Goal: Task Accomplishment & Management: Manage account settings

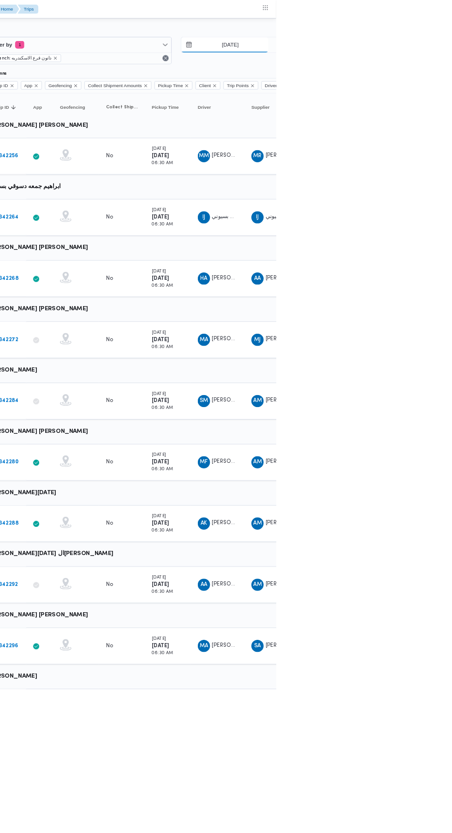
click at [417, 54] on input "[DATE]" at bounding box center [390, 54] width 105 height 18
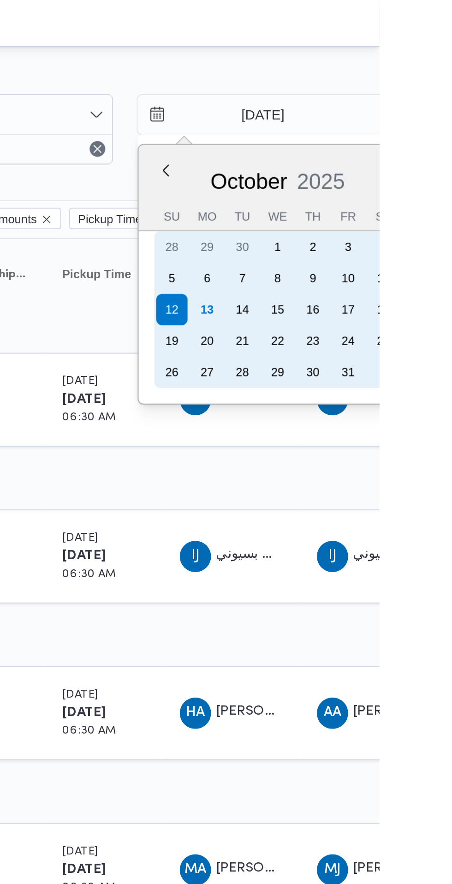
click at [370, 149] on div "13" at bounding box center [370, 145] width 15 height 15
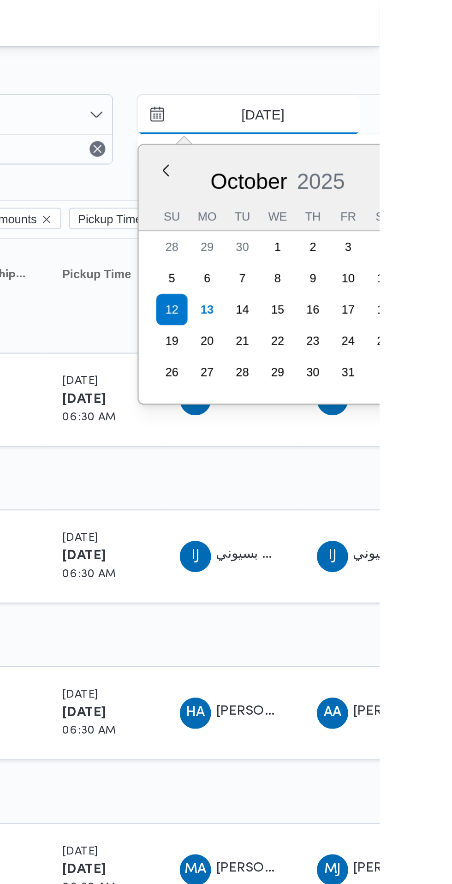
type input "[DATE]"
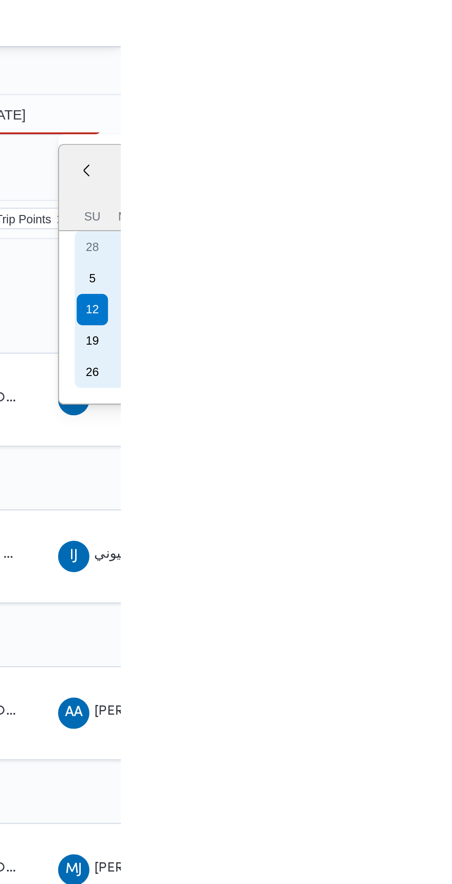
click at [452, 146] on div "13" at bounding box center [455, 145] width 15 height 15
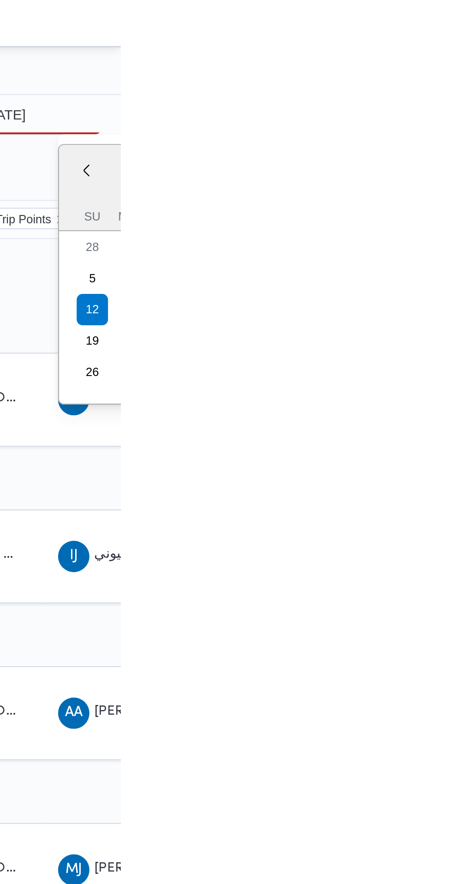
type input "[DATE]"
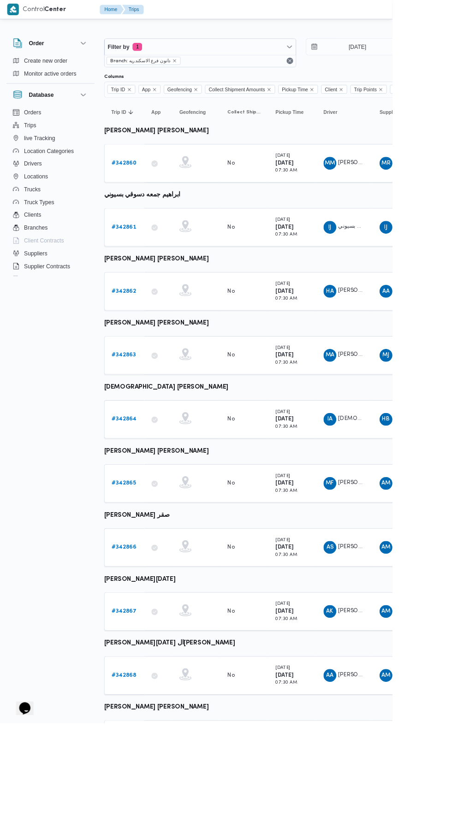
click at [131, 187] on b "# 342860" at bounding box center [143, 188] width 29 height 6
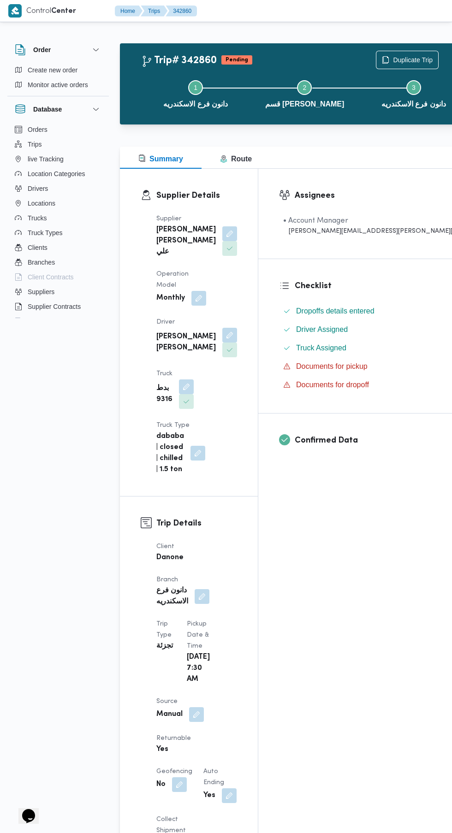
click at [193, 707] on button "button" at bounding box center [196, 714] width 15 height 15
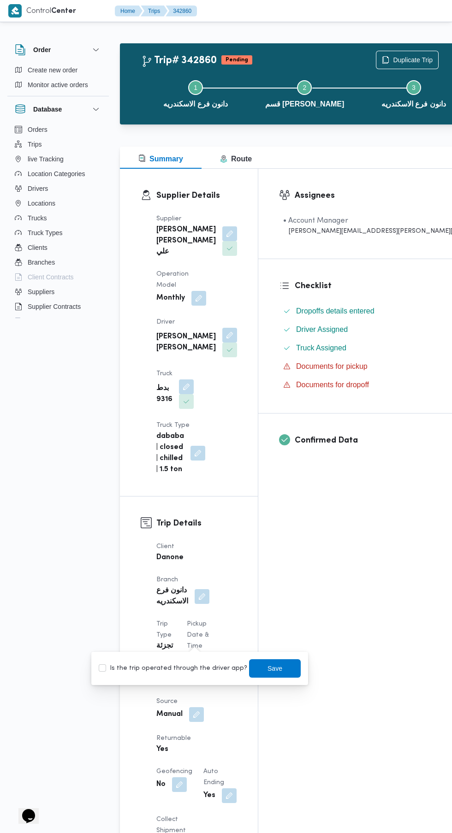
click at [177, 670] on label "Is the trip operated through the driver app?" at bounding box center [173, 668] width 149 height 11
checkbox input "true"
click at [268, 670] on span "Save" at bounding box center [274, 668] width 15 height 11
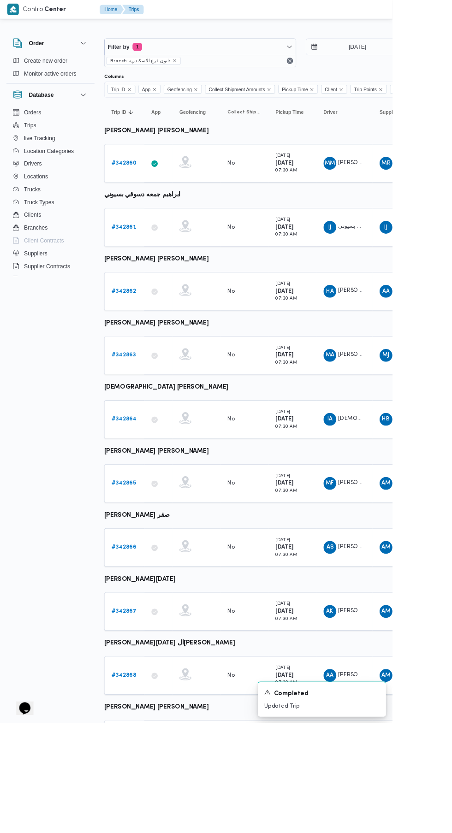
click at [144, 261] on b "# 342861" at bounding box center [143, 262] width 28 height 6
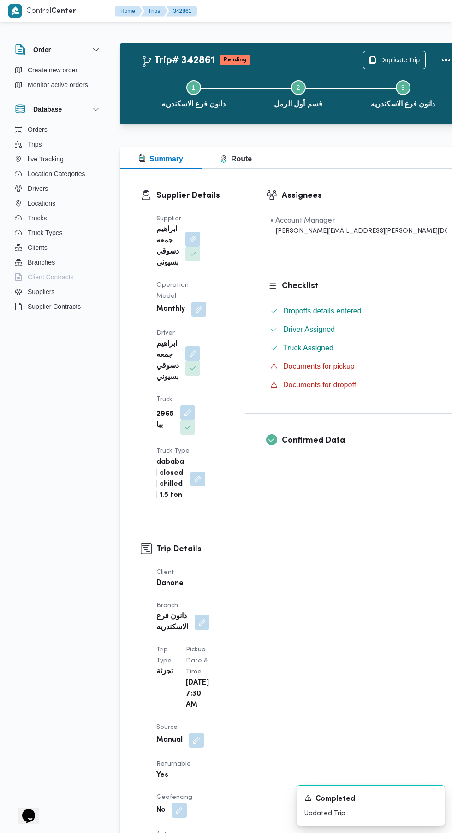
click at [196, 733] on button "button" at bounding box center [196, 740] width 15 height 15
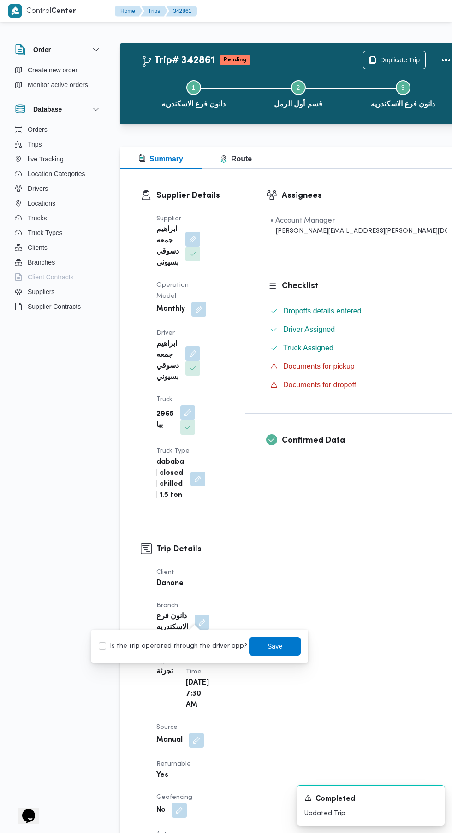
click at [192, 646] on label "Is the trip operated through the driver app?" at bounding box center [173, 646] width 149 height 11
checkbox input "true"
click at [267, 647] on span "Save" at bounding box center [274, 646] width 15 height 11
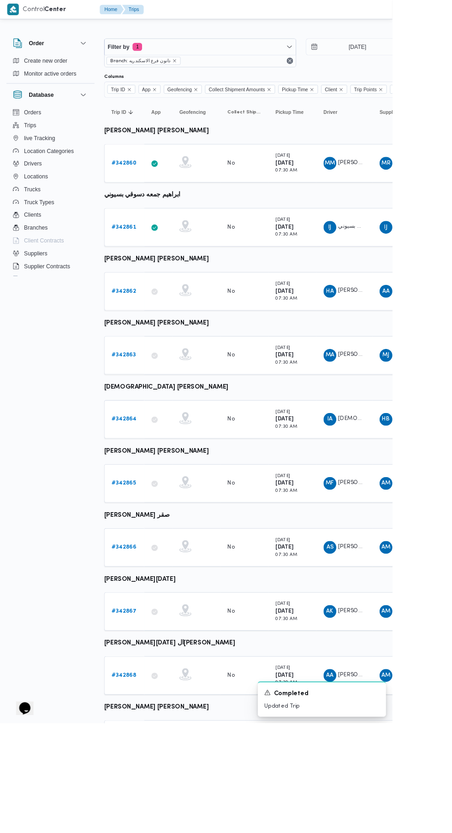
click at [142, 335] on b "# 342862" at bounding box center [143, 336] width 28 height 6
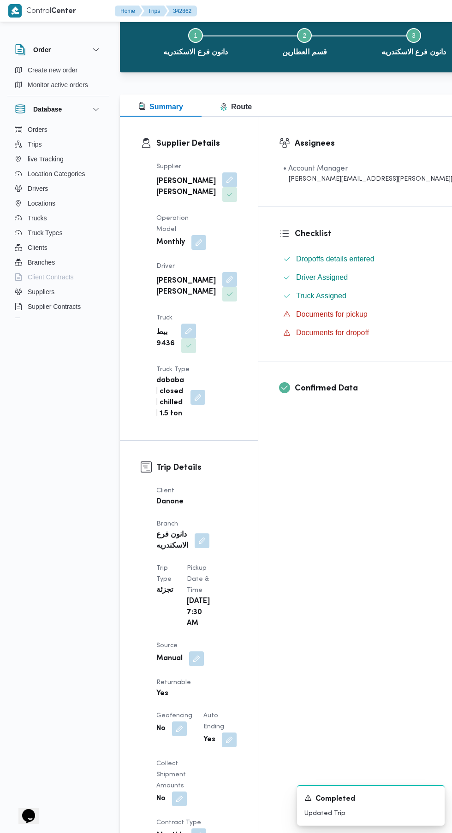
scroll to position [59, 0]
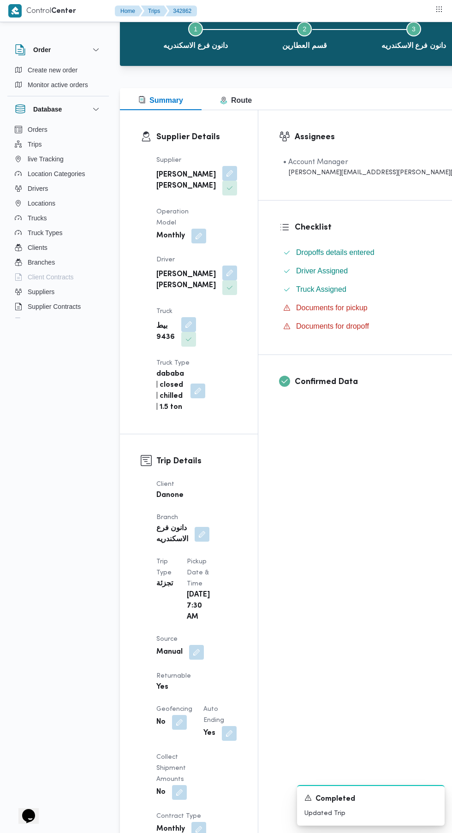
click at [196, 645] on button "button" at bounding box center [196, 652] width 15 height 15
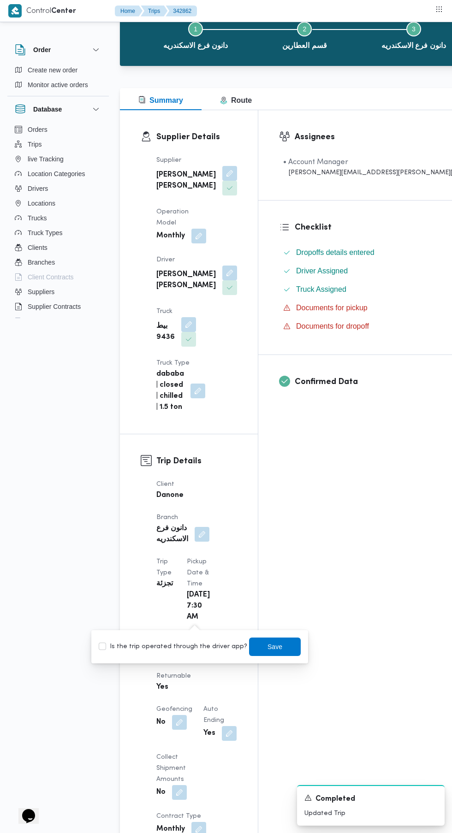
click at [184, 643] on label "Is the trip operated through the driver app?" at bounding box center [173, 647] width 149 height 11
checkbox input "true"
click at [267, 647] on span "Save" at bounding box center [274, 647] width 15 height 11
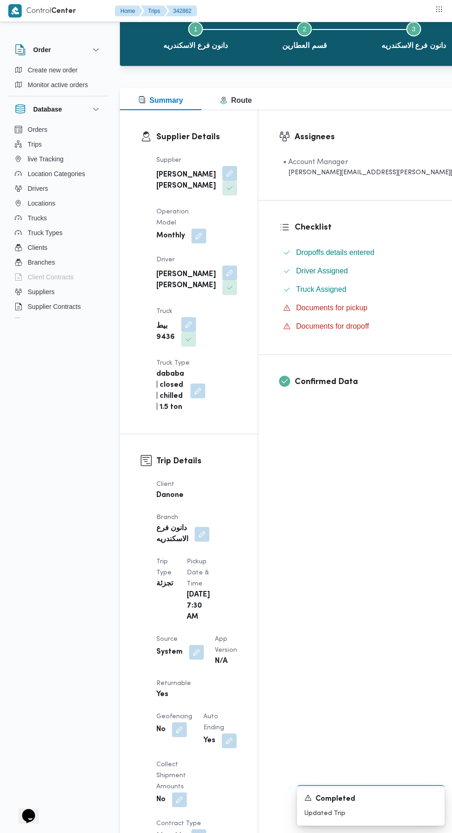
scroll to position [0, 0]
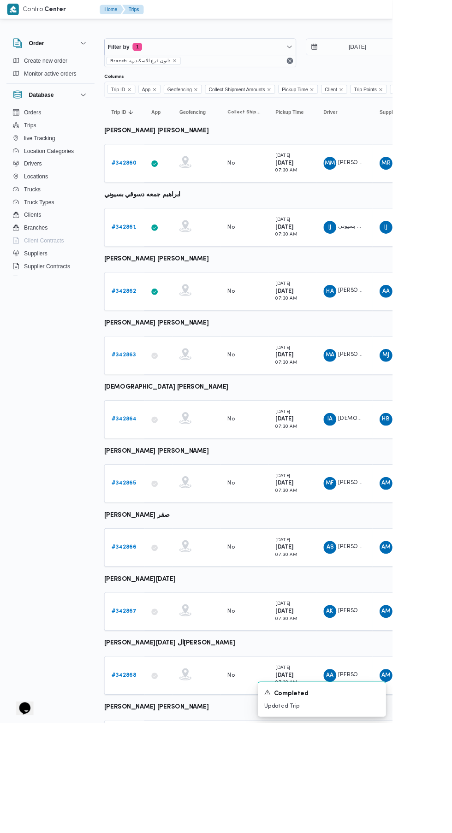
click at [144, 409] on b "# 342863" at bounding box center [143, 409] width 28 height 6
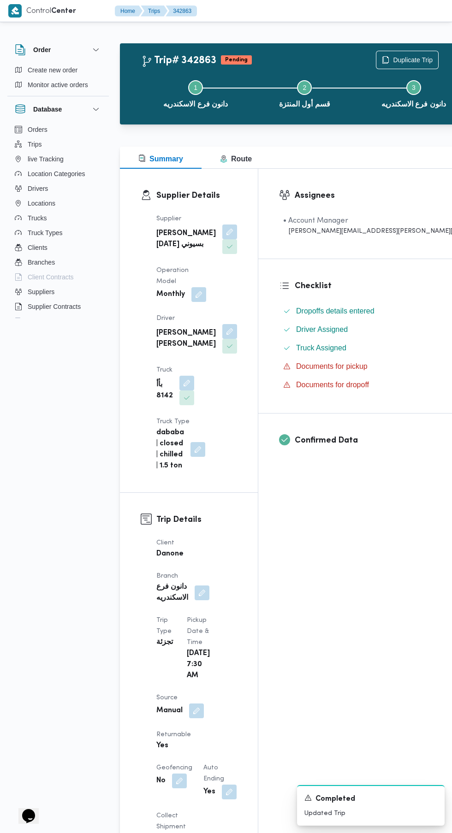
click at [196, 704] on button "button" at bounding box center [196, 711] width 15 height 15
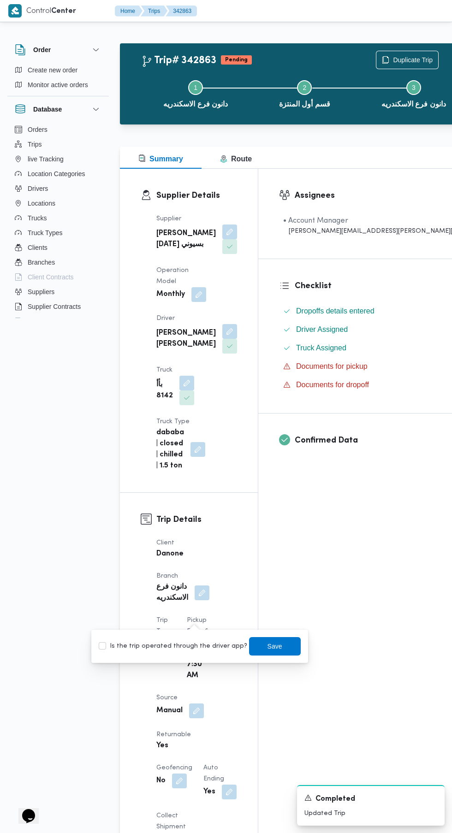
click at [195, 648] on label "Is the trip operated through the driver app?" at bounding box center [173, 646] width 149 height 11
checkbox input "true"
click at [267, 649] on span "Save" at bounding box center [274, 646] width 15 height 11
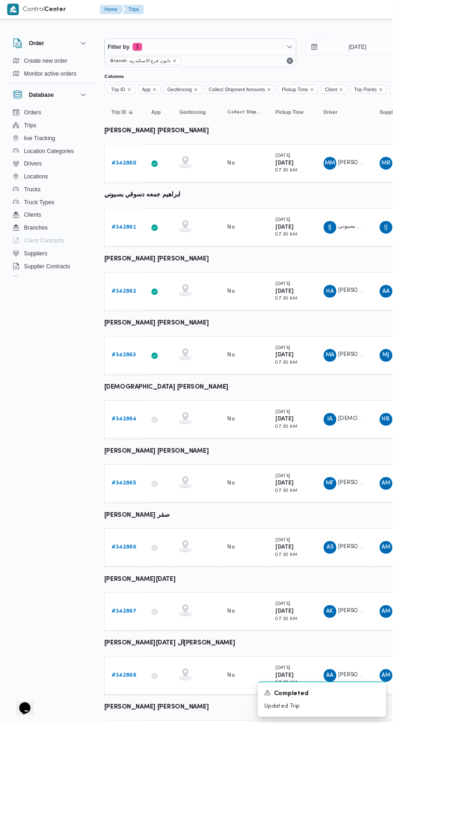
click at [155, 484] on b "# 342864" at bounding box center [143, 483] width 29 height 6
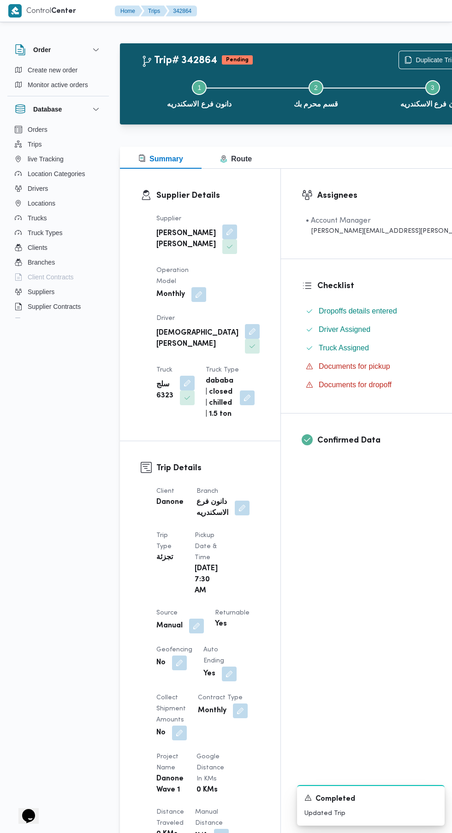
click at [191, 619] on button "button" at bounding box center [196, 626] width 15 height 15
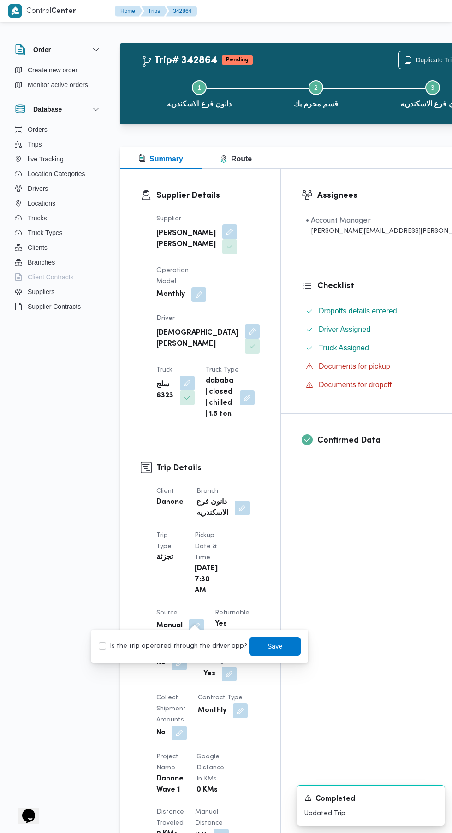
click at [191, 644] on label "Is the trip operated through the driver app?" at bounding box center [173, 646] width 149 height 11
checkbox input "true"
click at [267, 648] on span "Save" at bounding box center [274, 646] width 15 height 11
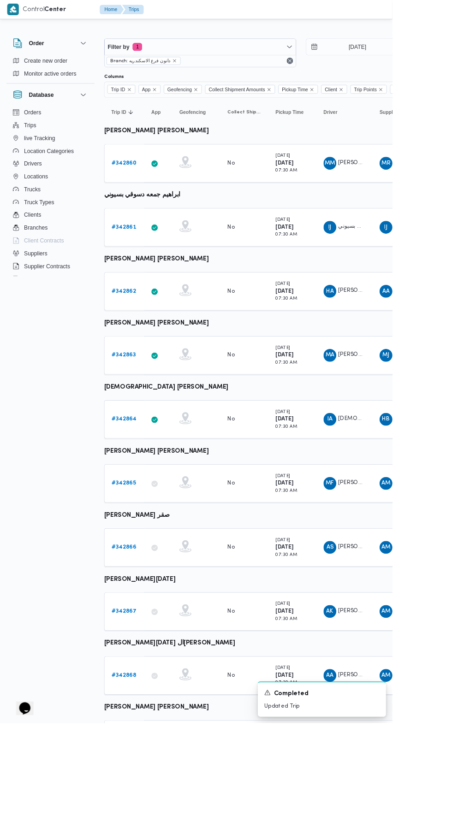
click at [142, 556] on b "# 342865" at bounding box center [143, 557] width 28 height 6
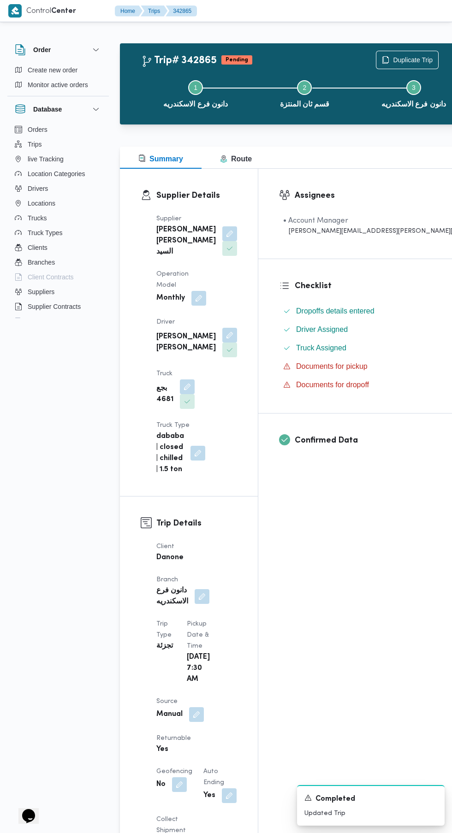
click at [196, 707] on button "button" at bounding box center [196, 714] width 15 height 15
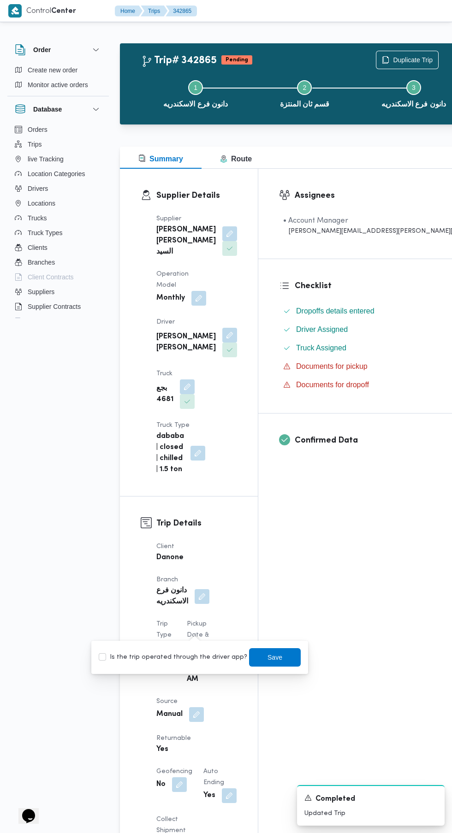
click at [200, 658] on label "Is the trip operated through the driver app?" at bounding box center [173, 657] width 149 height 11
checkbox input "true"
click at [267, 658] on span "Save" at bounding box center [274, 657] width 15 height 11
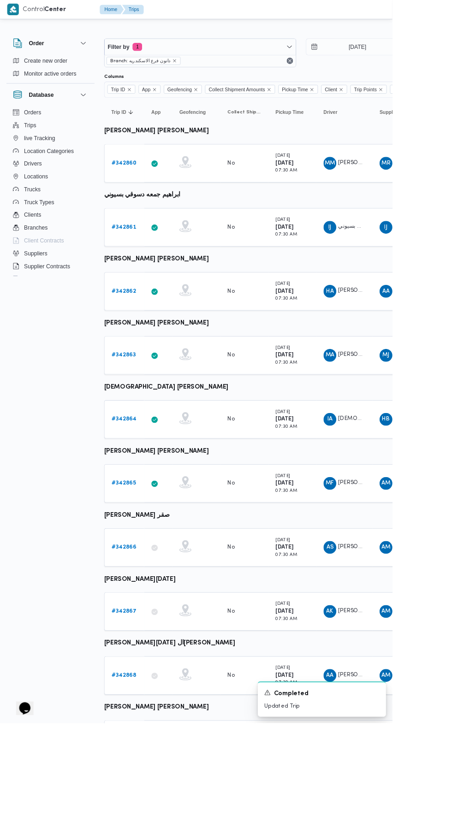
click at [144, 630] on b "# 342866" at bounding box center [143, 631] width 29 height 6
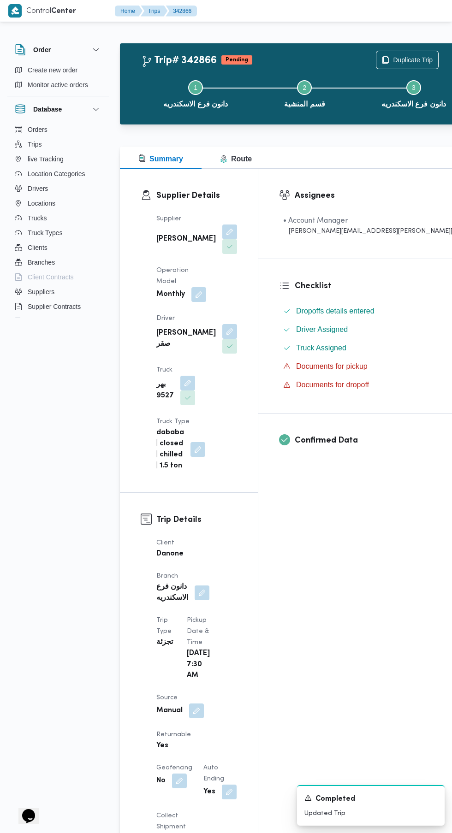
click at [196, 704] on button "button" at bounding box center [196, 711] width 15 height 15
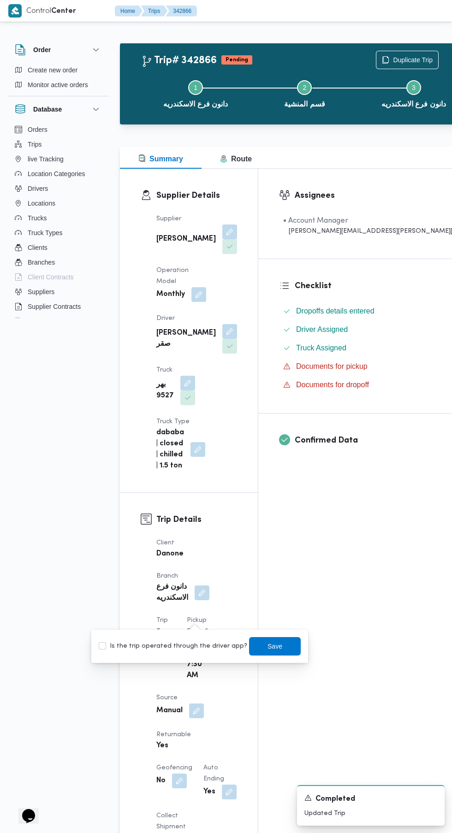
click at [214, 647] on label "Is the trip operated through the driver app?" at bounding box center [173, 646] width 149 height 11
checkbox input "true"
click at [280, 649] on span "Save" at bounding box center [275, 646] width 52 height 18
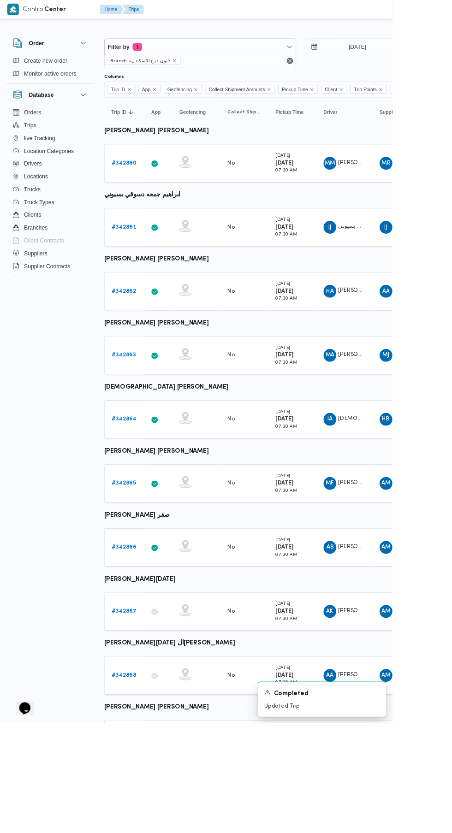
click at [142, 707] on link "# 342867" at bounding box center [143, 704] width 29 height 11
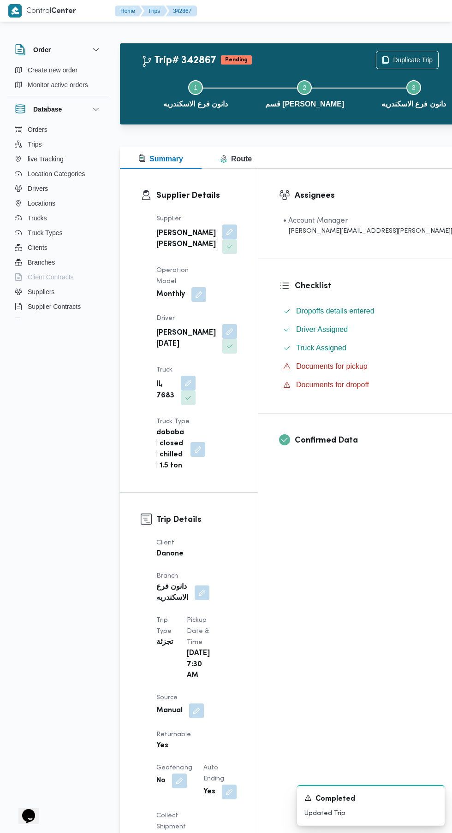
click at [196, 704] on button "button" at bounding box center [196, 711] width 15 height 15
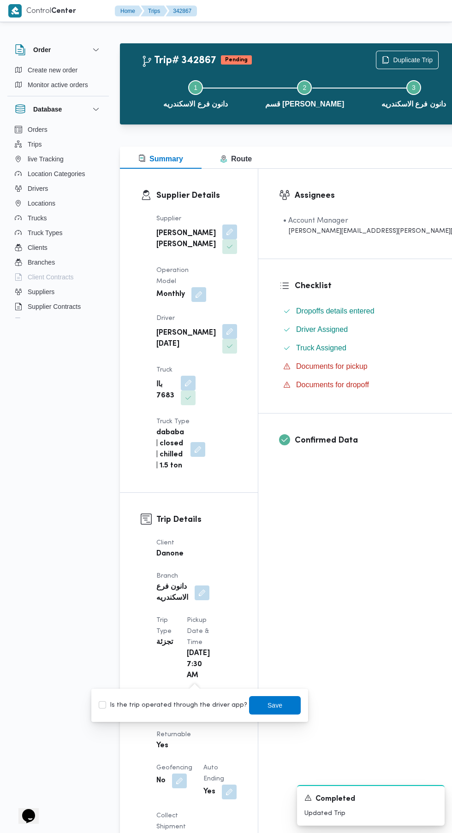
click at [196, 705] on label "Is the trip operated through the driver app?" at bounding box center [173, 705] width 149 height 11
checkbox input "true"
click at [267, 705] on span "Save" at bounding box center [274, 705] width 15 height 11
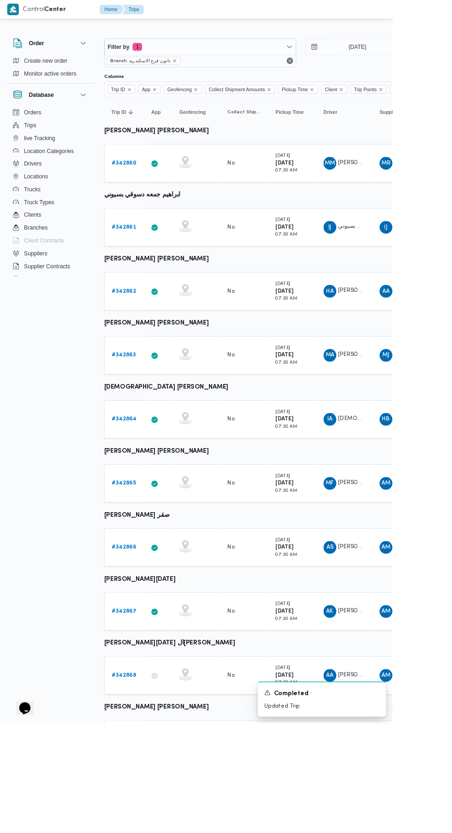
click at [145, 777] on b "# 342868" at bounding box center [143, 778] width 29 height 6
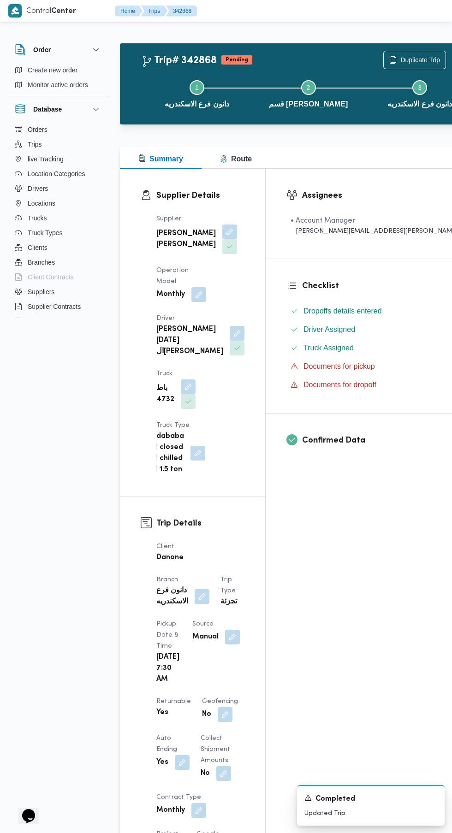
click at [225, 642] on button "button" at bounding box center [232, 637] width 15 height 15
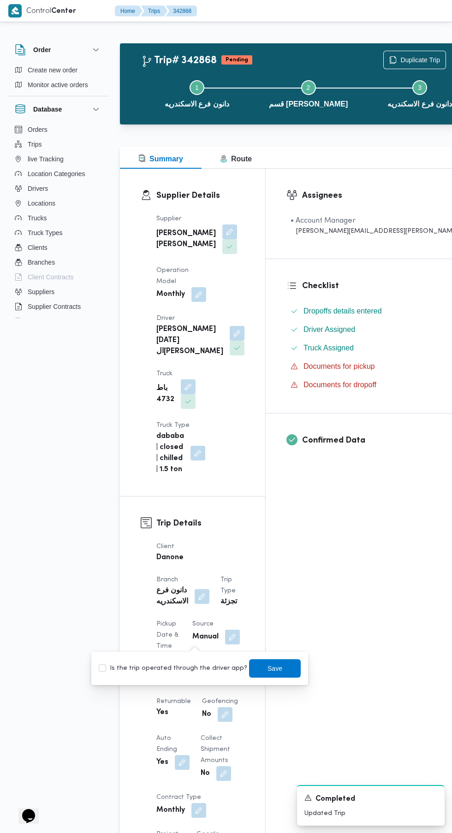
click at [203, 668] on label "Is the trip operated through the driver app?" at bounding box center [173, 668] width 149 height 11
checkbox input "true"
click at [270, 668] on span "Save" at bounding box center [274, 668] width 15 height 11
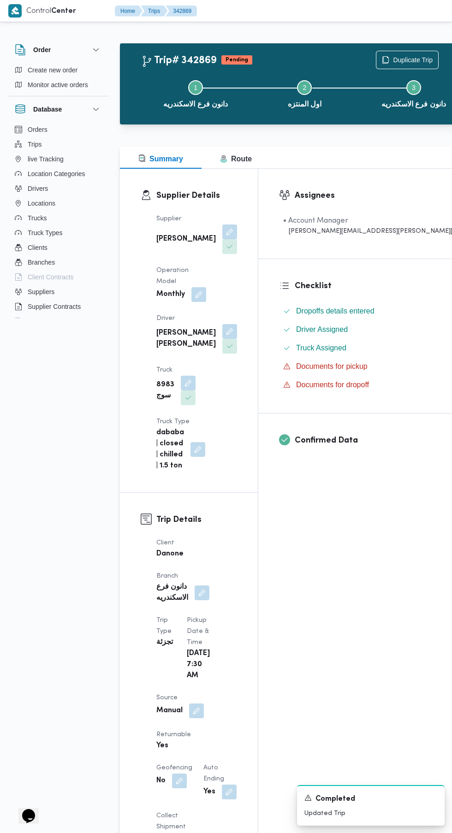
click at [196, 704] on button "button" at bounding box center [196, 711] width 15 height 15
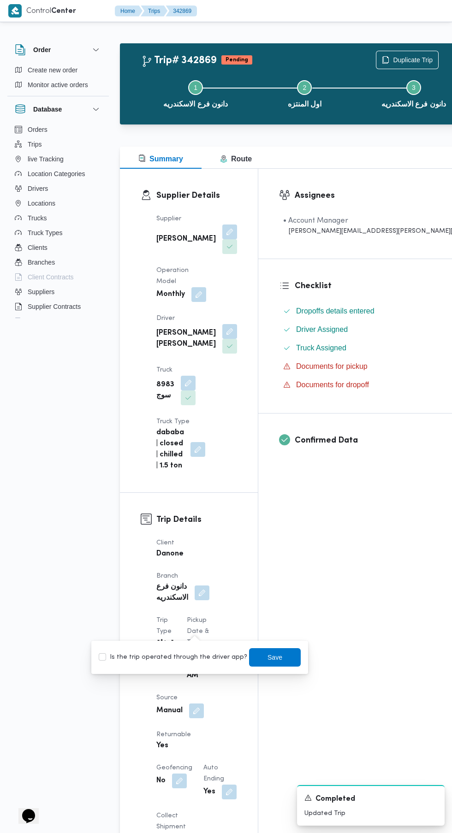
click at [192, 657] on label "Is the trip operated through the driver app?" at bounding box center [173, 657] width 149 height 11
checkbox input "true"
click at [267, 656] on span "Save" at bounding box center [274, 657] width 15 height 11
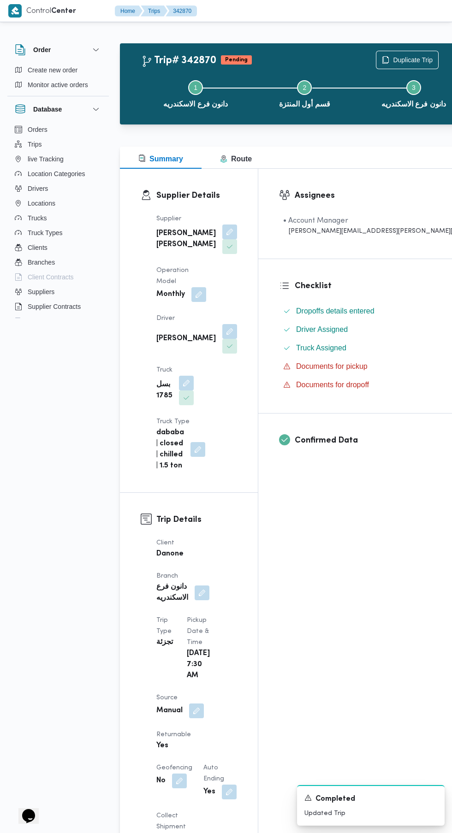
click at [197, 704] on button "button" at bounding box center [196, 711] width 15 height 15
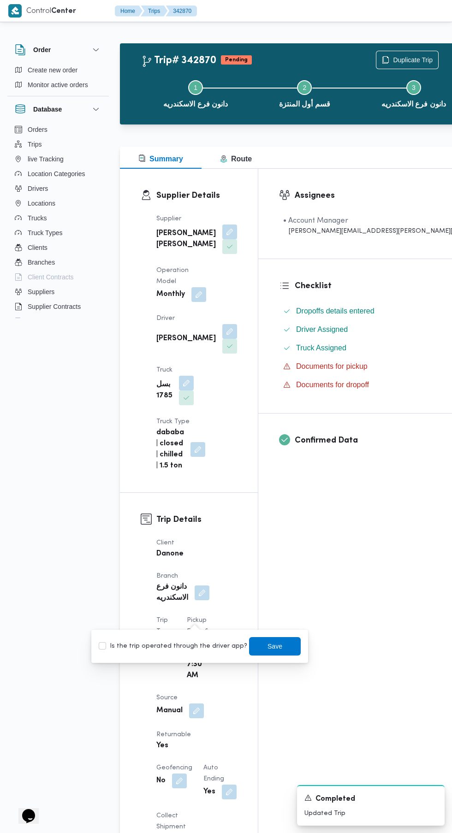
click at [197, 647] on label "Is the trip operated through the driver app?" at bounding box center [173, 646] width 149 height 11
checkbox input "true"
click at [267, 648] on span "Save" at bounding box center [274, 646] width 15 height 11
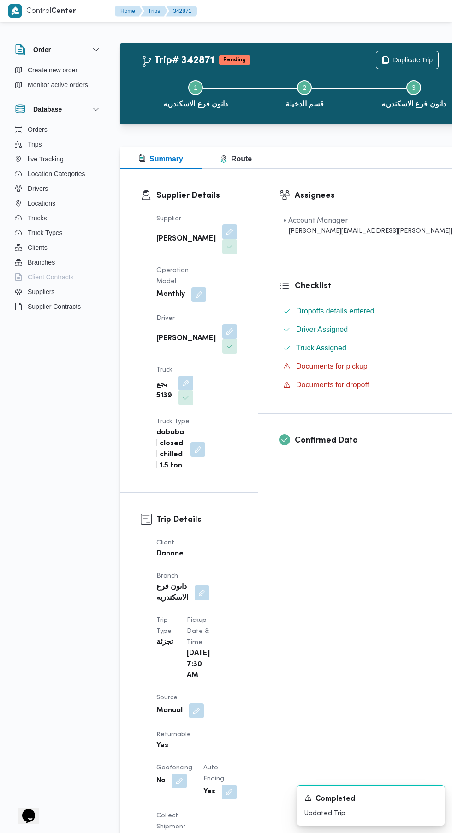
click at [196, 704] on button "button" at bounding box center [196, 711] width 15 height 15
click at [184, 636] on label "Is the trip operated through the driver app?" at bounding box center [173, 635] width 149 height 11
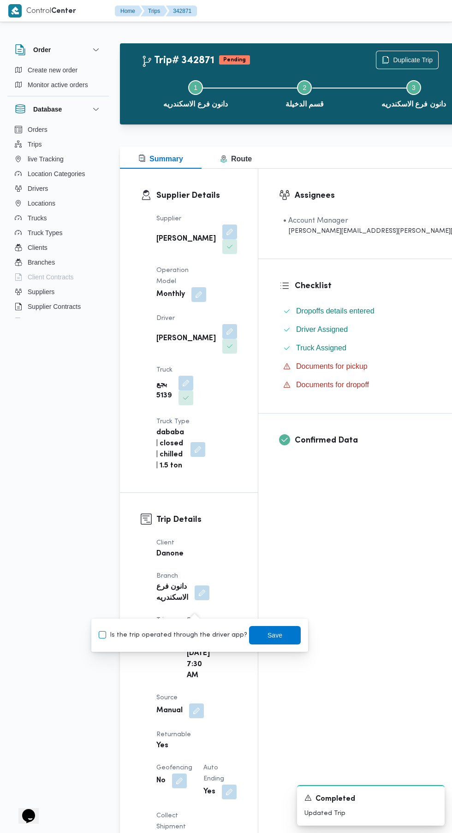
checkbox input "true"
click at [268, 632] on span "Save" at bounding box center [274, 635] width 15 height 11
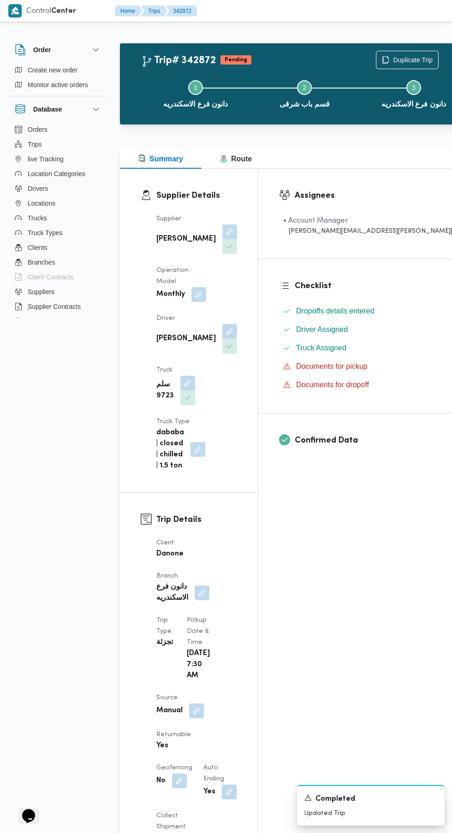
click at [196, 704] on button "button" at bounding box center [196, 711] width 15 height 15
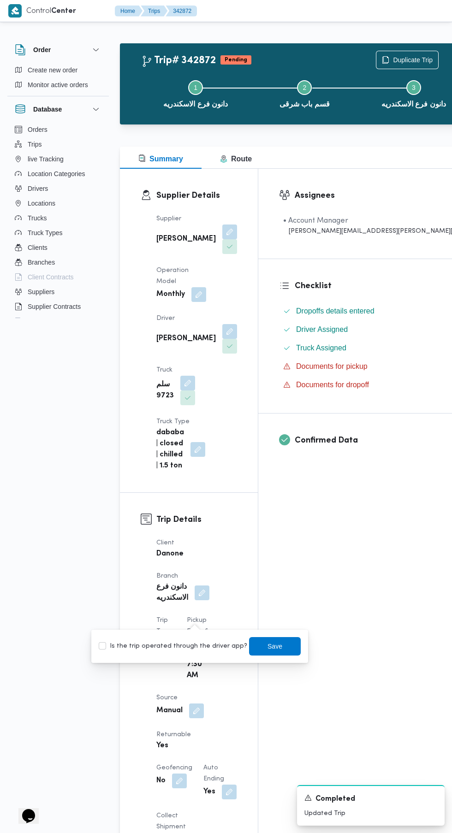
click at [201, 648] on label "Is the trip operated through the driver app?" at bounding box center [173, 646] width 149 height 11
checkbox input "true"
click at [267, 647] on span "Save" at bounding box center [274, 646] width 15 height 11
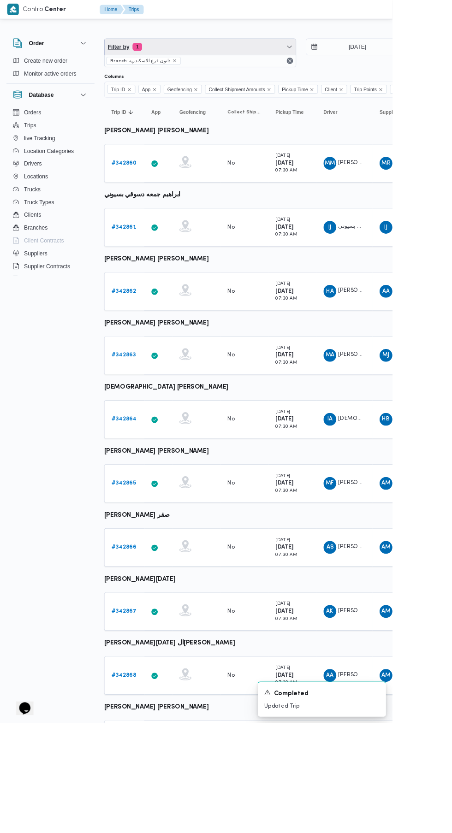
click at [181, 56] on span "Filter by 1" at bounding box center [230, 54] width 220 height 18
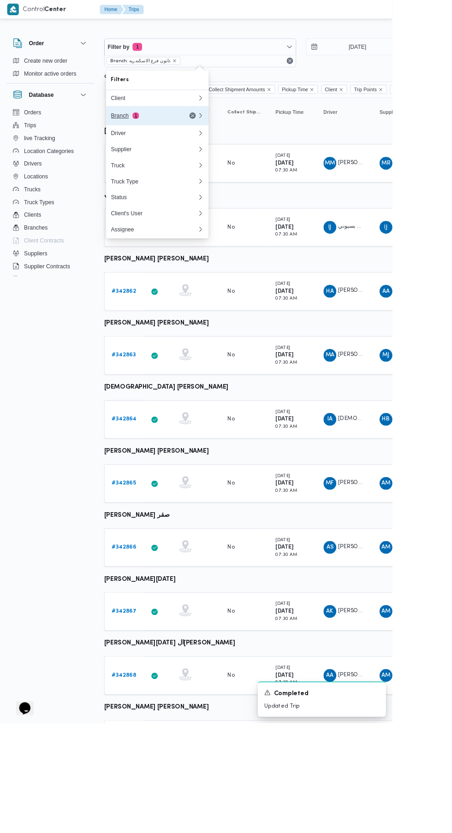
click at [191, 131] on div "Branch 1" at bounding box center [166, 133] width 77 height 7
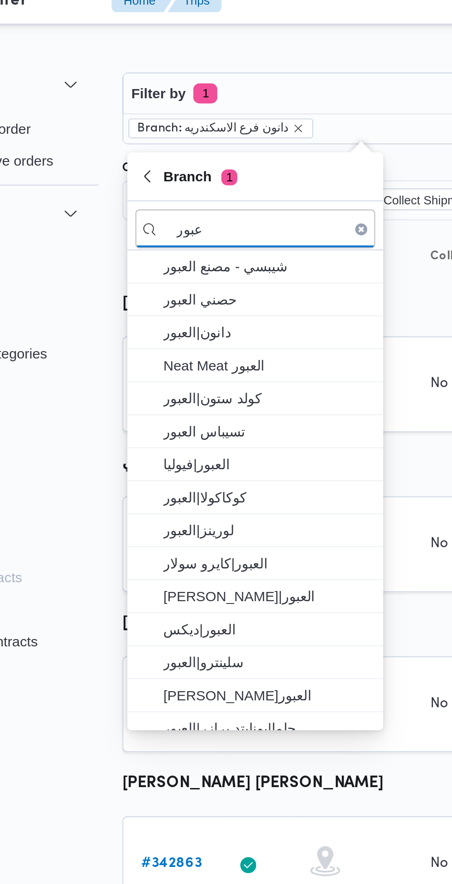
type input "عبور"
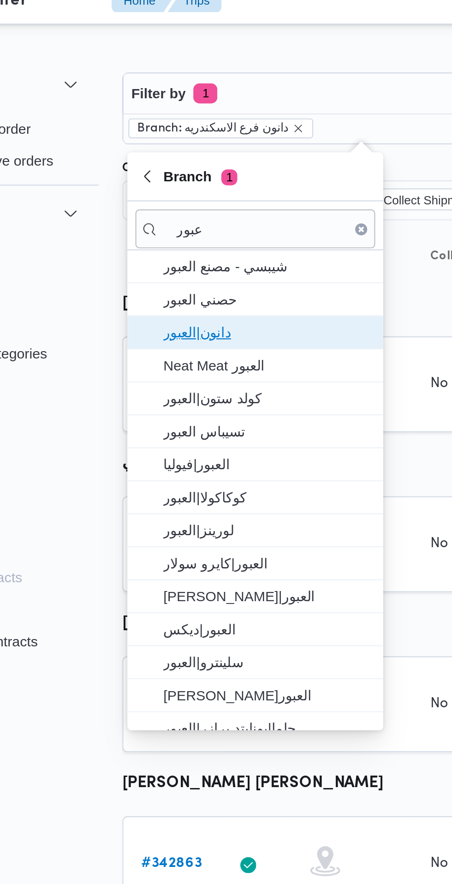
click at [189, 164] on span "دانون|العبور" at bounding box center [187, 164] width 96 height 11
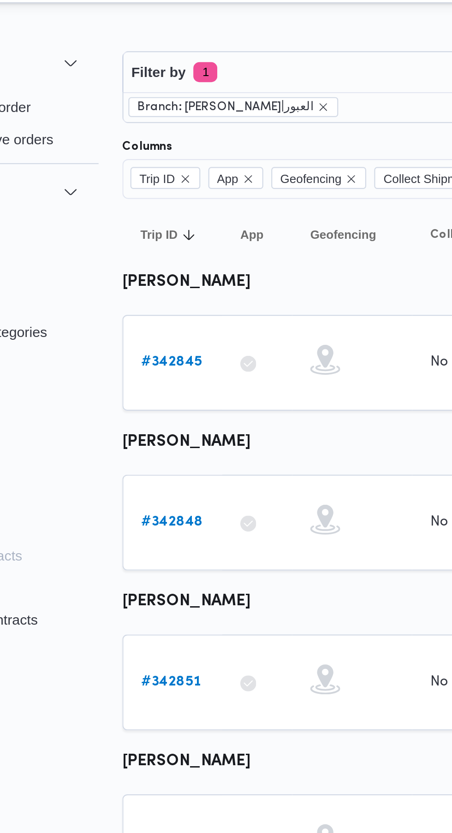
click at [145, 191] on link "# 342845" at bounding box center [143, 188] width 28 height 11
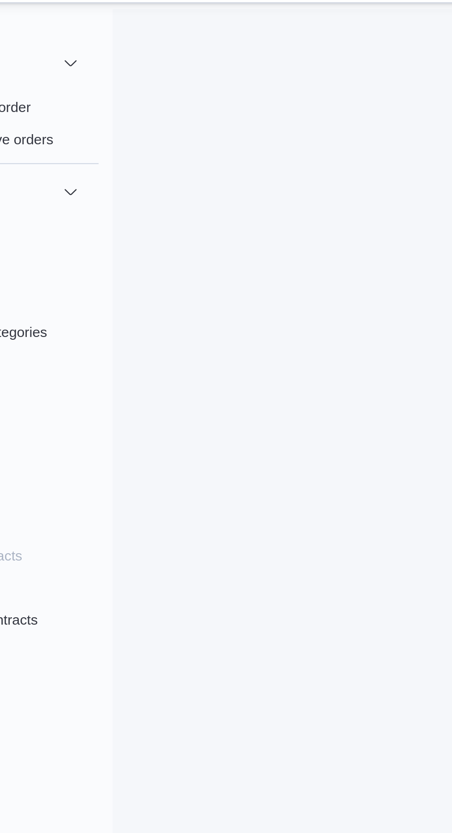
click at [145, 190] on div at bounding box center [280, 441] width 330 height 833
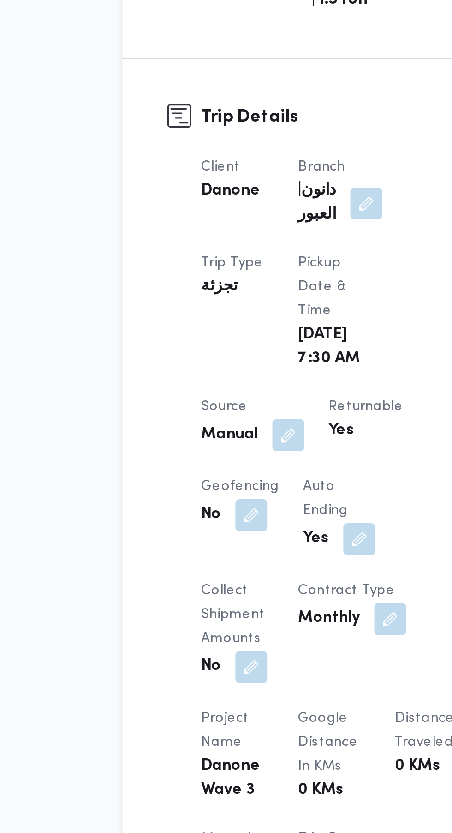
click at [190, 622] on button "button" at bounding box center [196, 615] width 15 height 15
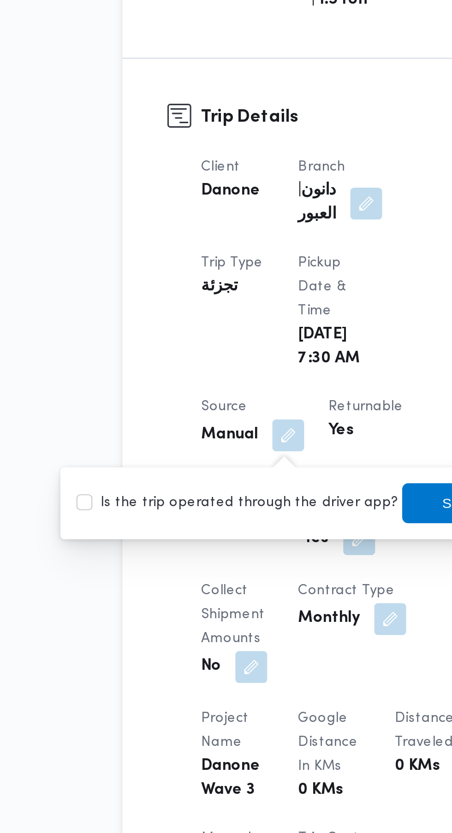
click at [174, 644] on label "Is the trip operated through the driver app?" at bounding box center [173, 646] width 149 height 11
checkbox input "true"
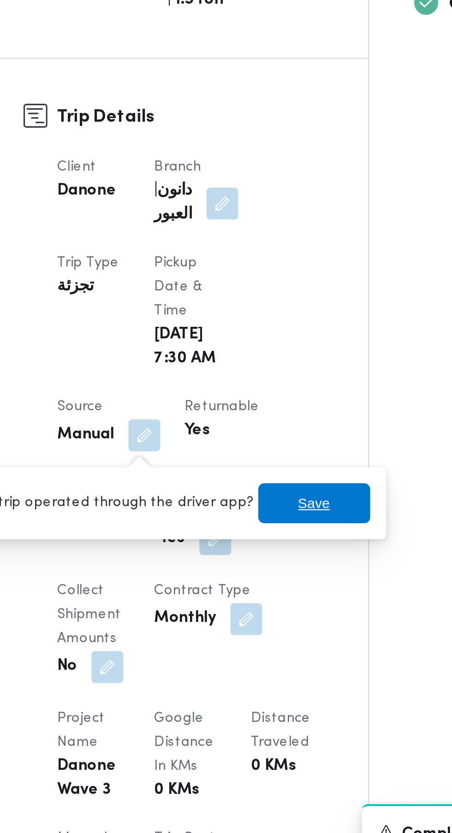
click at [274, 642] on span "Save" at bounding box center [275, 646] width 52 height 18
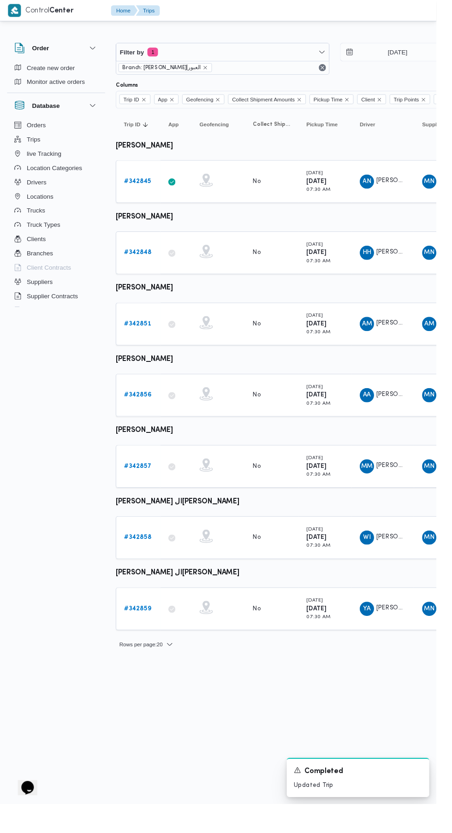
click at [140, 261] on b "# 342848" at bounding box center [143, 262] width 29 height 6
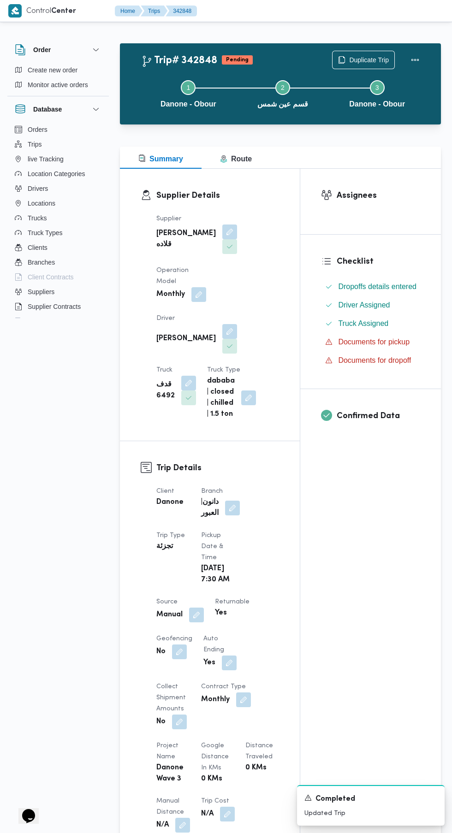
click at [196, 619] on button "button" at bounding box center [196, 615] width 15 height 15
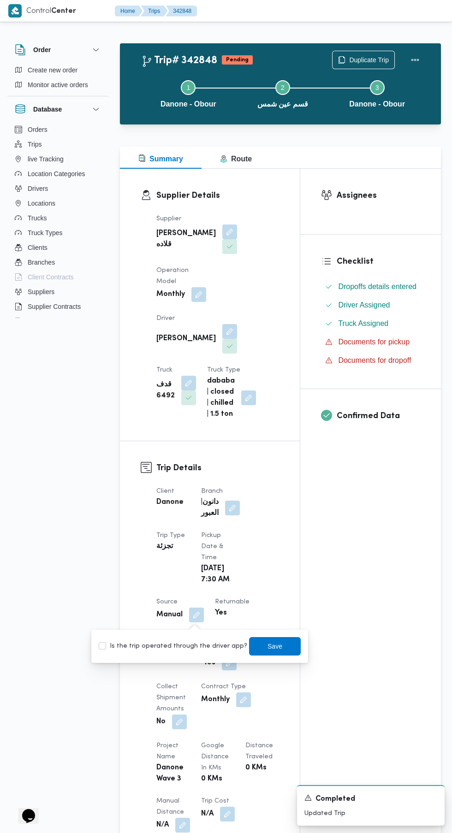
click at [188, 646] on label "Is the trip operated through the driver app?" at bounding box center [173, 646] width 149 height 11
checkbox input "true"
click at [282, 655] on span "Save" at bounding box center [275, 646] width 52 height 18
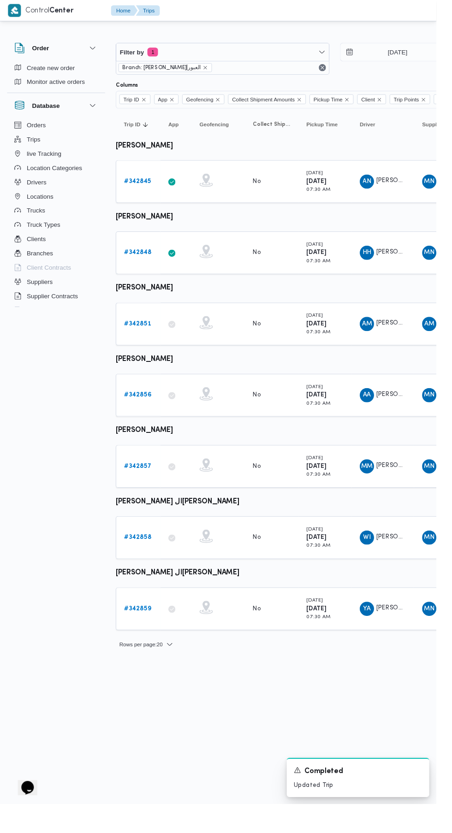
click at [147, 339] on link "# 342851" at bounding box center [143, 335] width 28 height 11
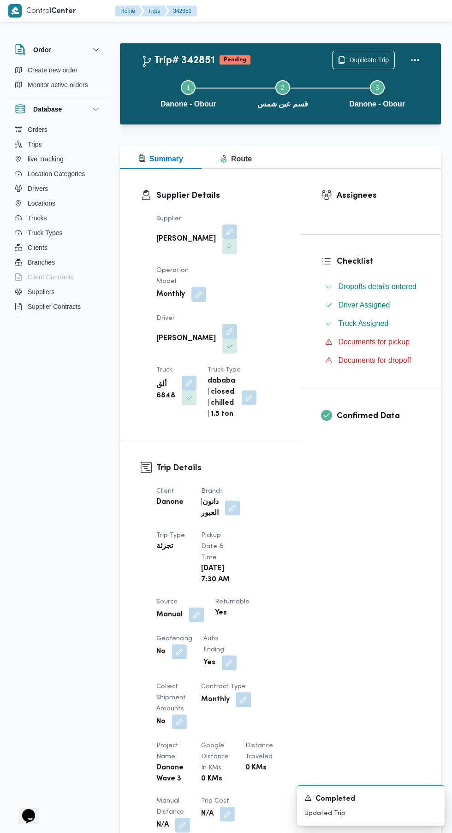
click at [196, 619] on button "button" at bounding box center [196, 615] width 15 height 15
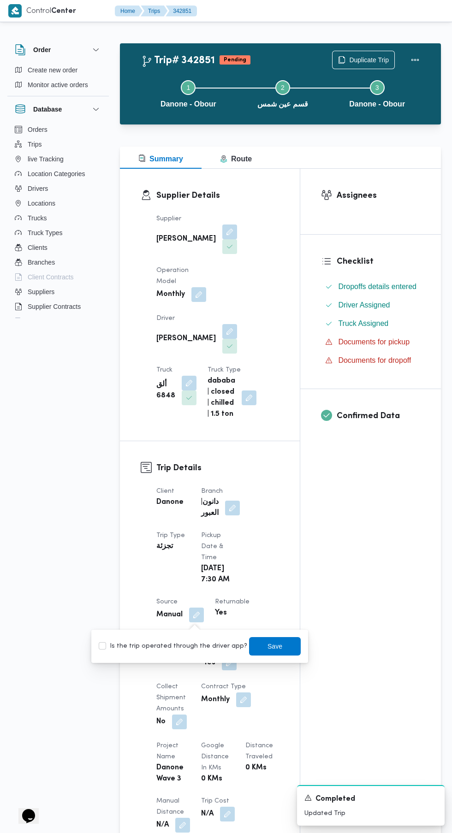
click at [197, 646] on label "Is the trip operated through the driver app?" at bounding box center [173, 646] width 149 height 11
checkbox input "true"
click at [267, 647] on span "Save" at bounding box center [274, 646] width 15 height 11
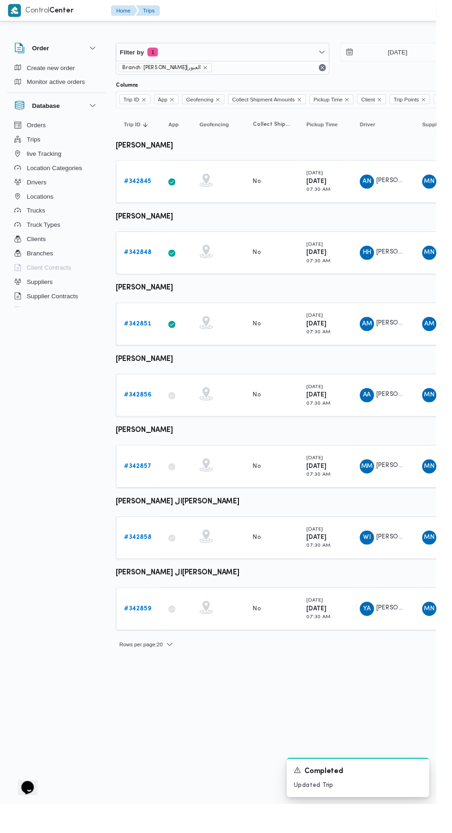
click at [151, 408] on b "# 342856" at bounding box center [143, 409] width 28 height 6
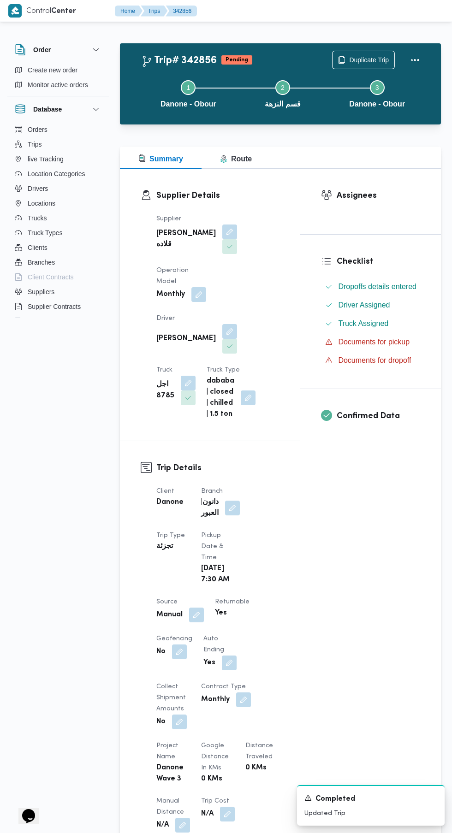
click at [196, 608] on button "button" at bounding box center [196, 615] width 15 height 15
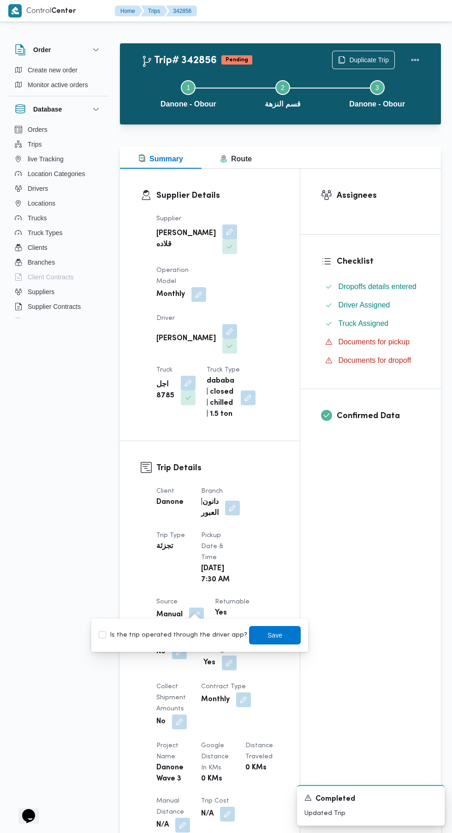
click at [190, 633] on label "Is the trip operated through the driver app?" at bounding box center [173, 635] width 149 height 11
checkbox input "true"
click at [267, 636] on span "Save" at bounding box center [274, 635] width 15 height 11
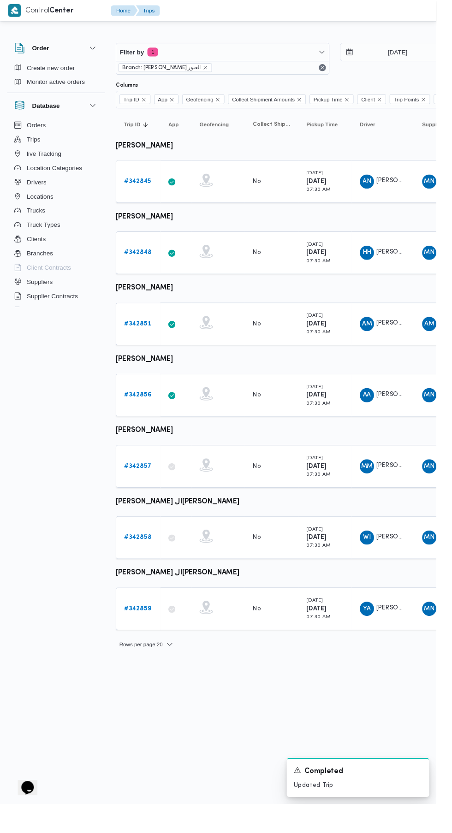
click at [145, 482] on b "# 342857" at bounding box center [143, 483] width 28 height 6
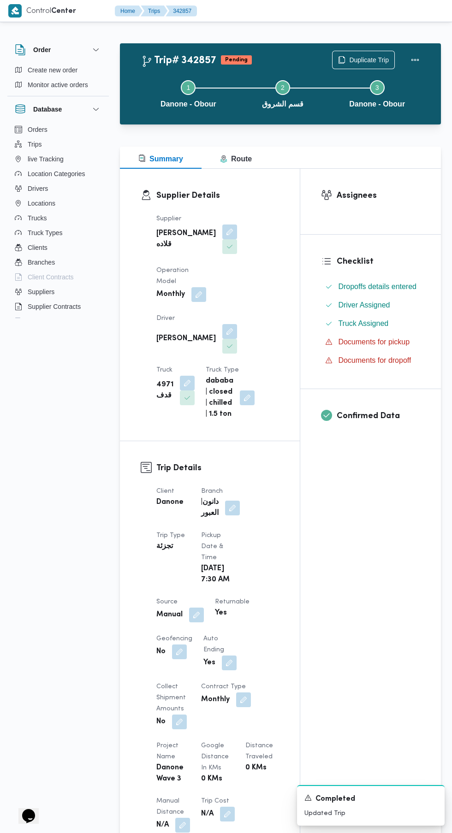
click at [222, 324] on button "button" at bounding box center [229, 331] width 15 height 15
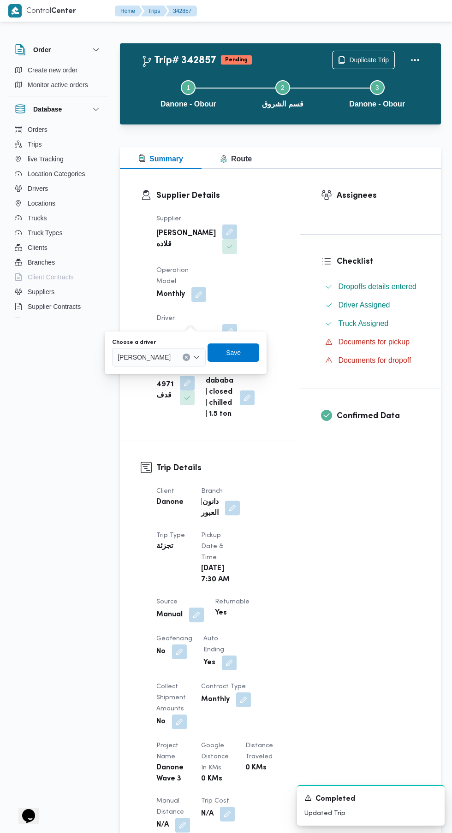
click at [175, 357] on input "Choose a driver" at bounding box center [174, 357] width 1 height 11
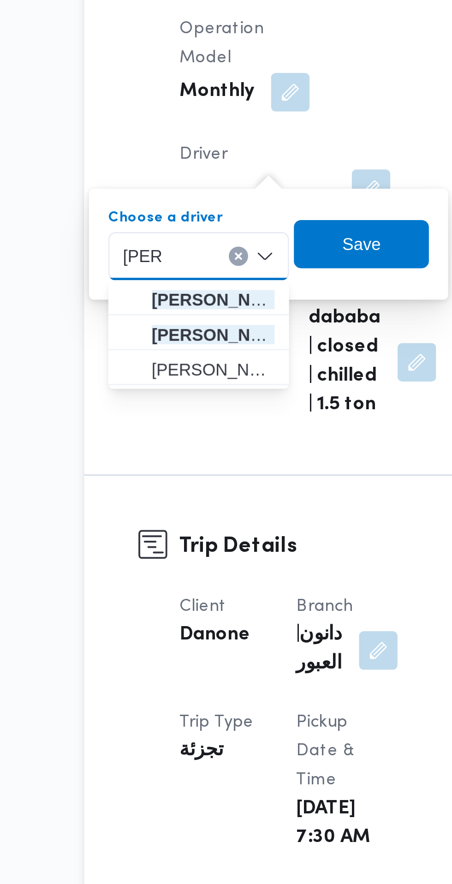
type input "[PERSON_NAME]"
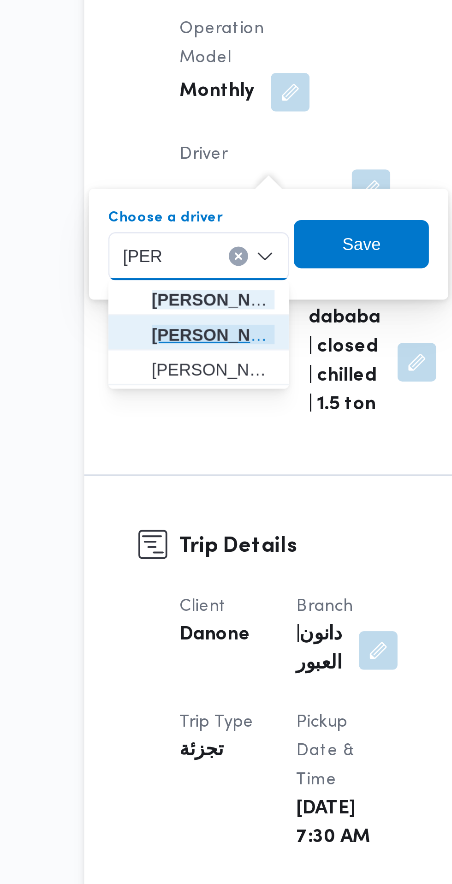
click at [182, 388] on span "[PERSON_NAME] العقيد" at bounding box center [169, 387] width 47 height 11
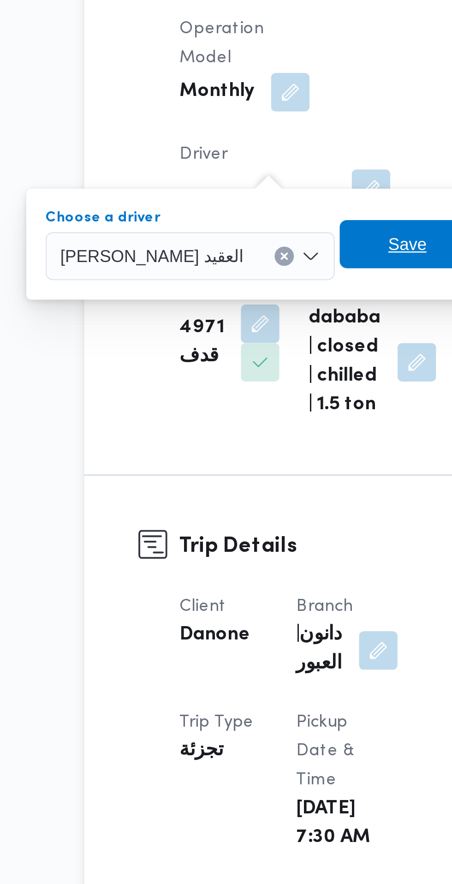
click at [244, 351] on span "Save" at bounding box center [243, 352] width 15 height 11
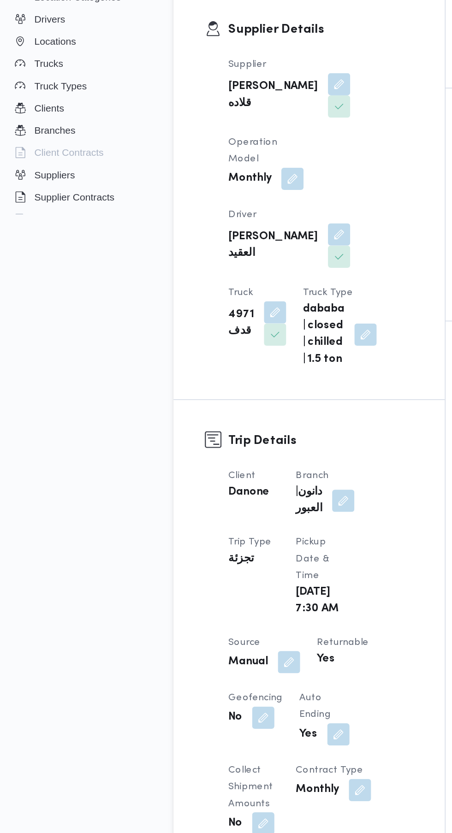
click at [196, 619] on button "button" at bounding box center [196, 615] width 15 height 15
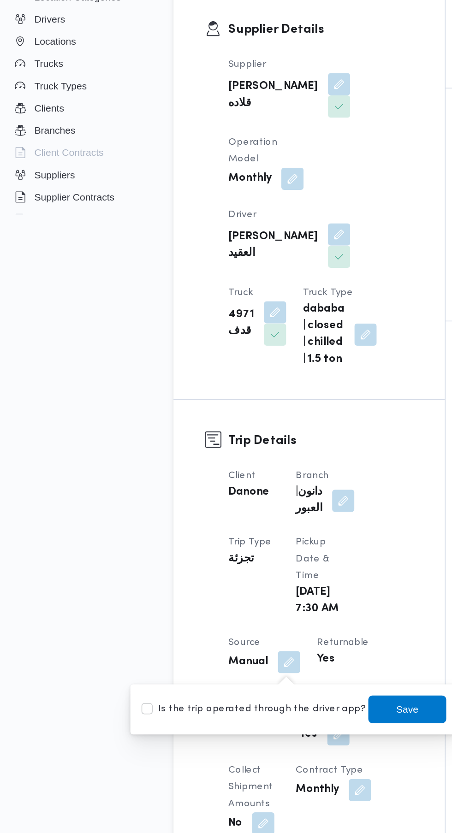
click at [188, 643] on label "Is the trip operated through the driver app?" at bounding box center [173, 646] width 149 height 11
checkbox input "true"
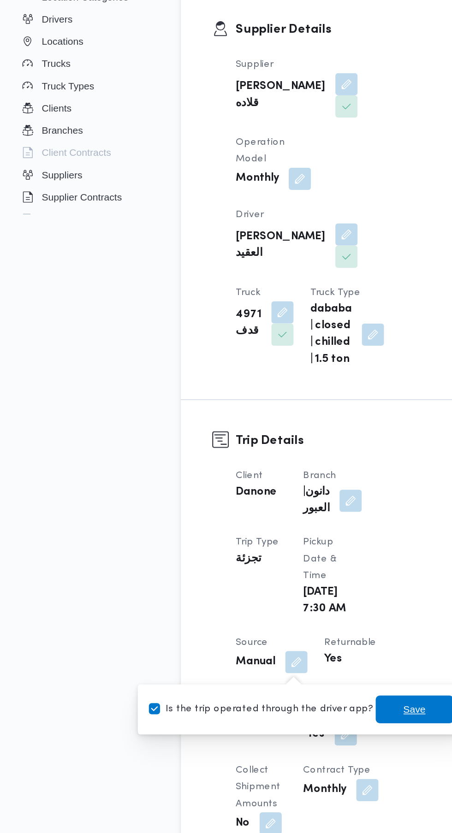
click at [267, 642] on span "Save" at bounding box center [274, 646] width 15 height 11
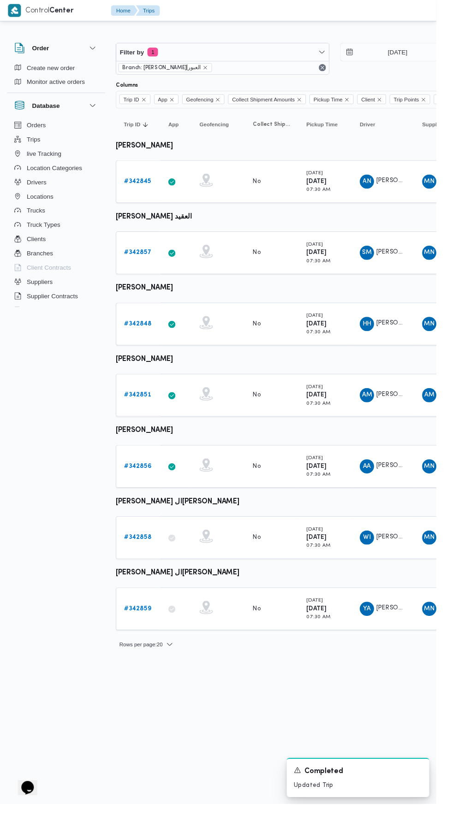
click at [143, 556] on b "# 342858" at bounding box center [143, 557] width 28 height 6
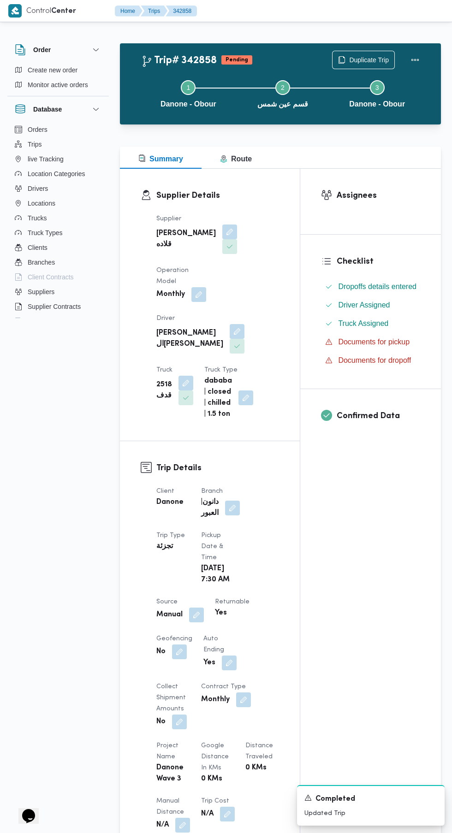
click at [196, 619] on button "button" at bounding box center [196, 615] width 15 height 15
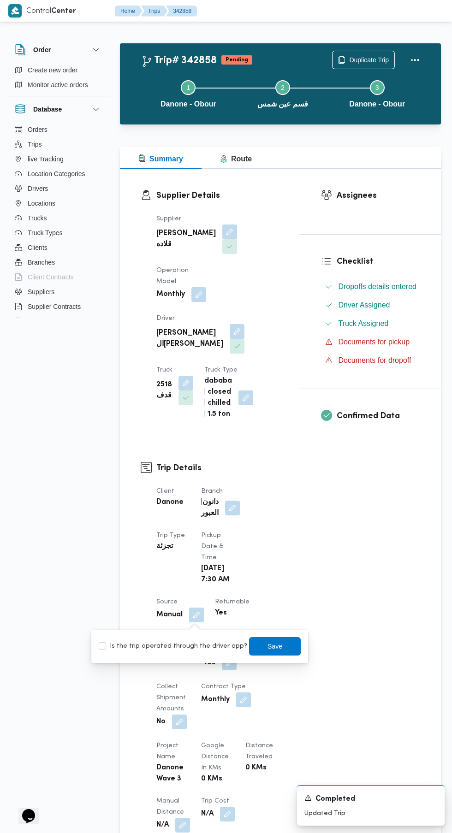
click at [191, 641] on div "Is the trip operated through the driver app? Save" at bounding box center [200, 646] width 204 height 20
click at [202, 647] on label "Is the trip operated through the driver app?" at bounding box center [173, 646] width 149 height 11
checkbox input "true"
click at [285, 650] on span "Save" at bounding box center [275, 646] width 52 height 18
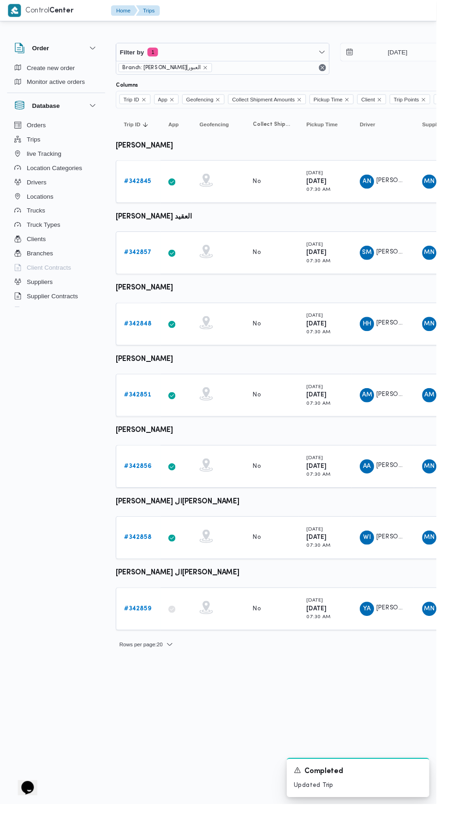
click at [144, 630] on b "# 342859" at bounding box center [143, 631] width 28 height 6
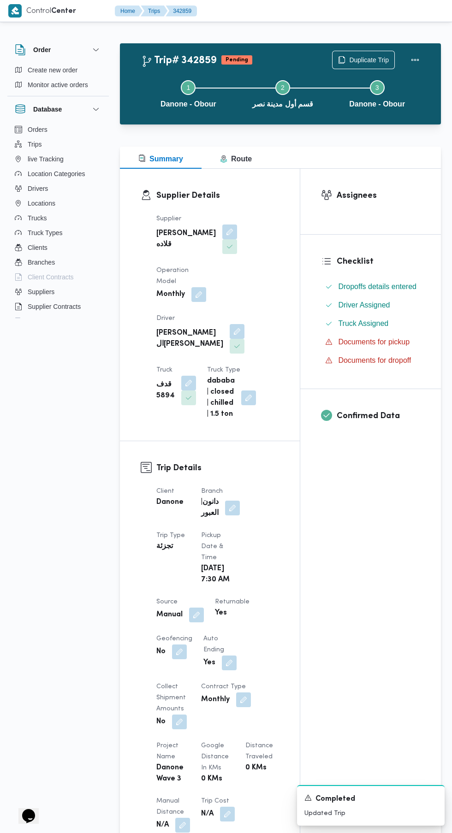
click at [196, 623] on button "button" at bounding box center [196, 615] width 15 height 15
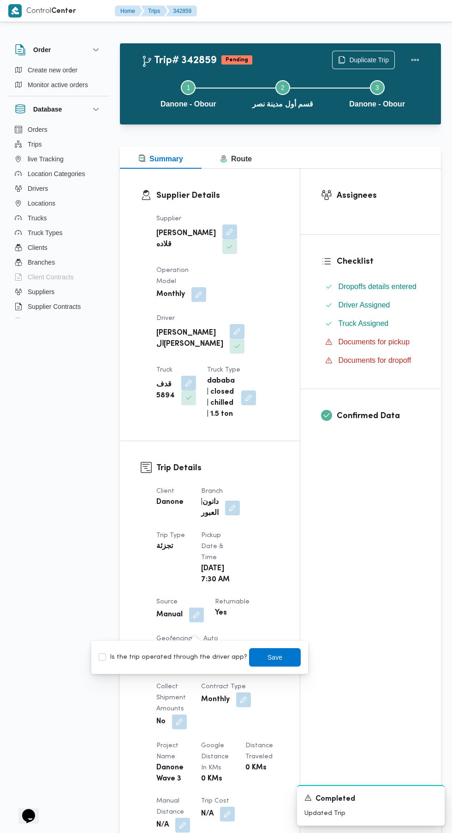
click at [177, 657] on label "Is the trip operated through the driver app?" at bounding box center [173, 657] width 149 height 11
checkbox input "true"
click at [267, 655] on span "Save" at bounding box center [274, 657] width 15 height 11
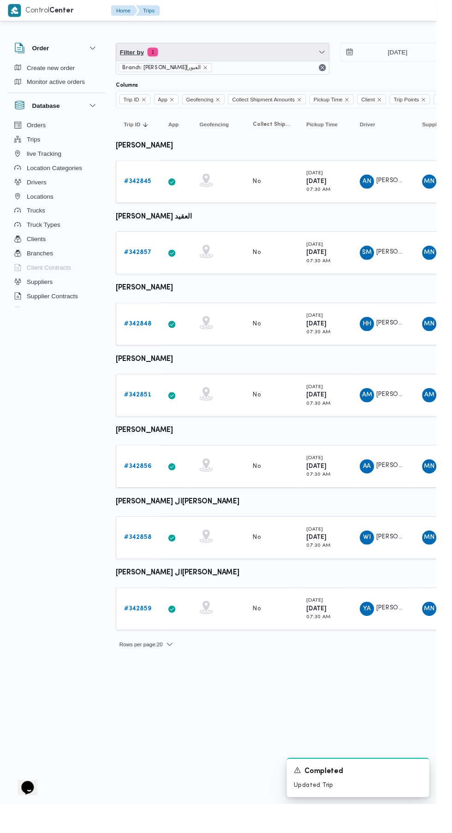
click at [174, 54] on span "Filter by 1" at bounding box center [230, 54] width 220 height 18
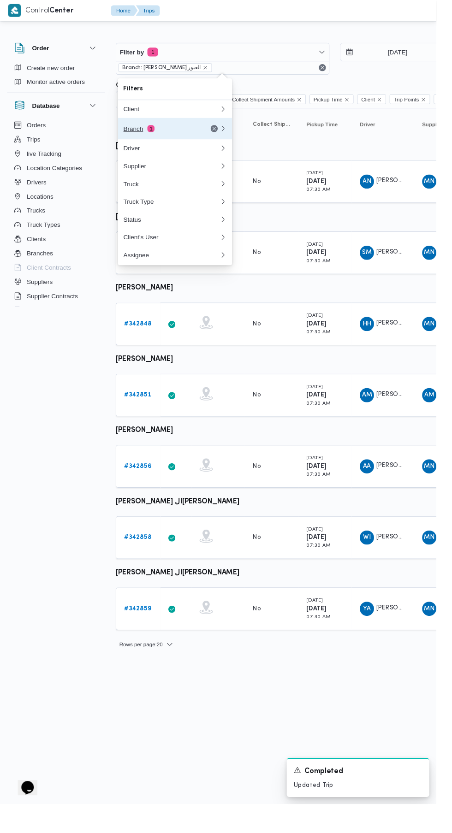
click at [161, 140] on button "Branch 1" at bounding box center [181, 133] width 118 height 22
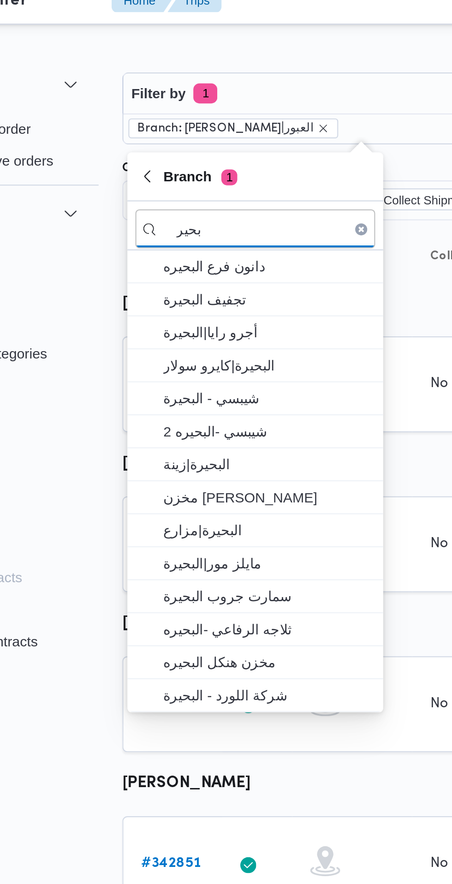
type input "بحير"
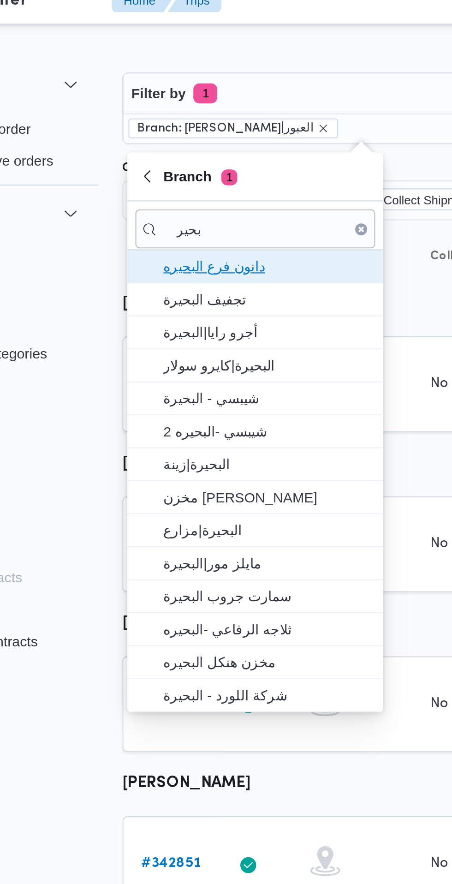
click at [206, 136] on span "دانون فرع البحيره" at bounding box center [187, 133] width 96 height 11
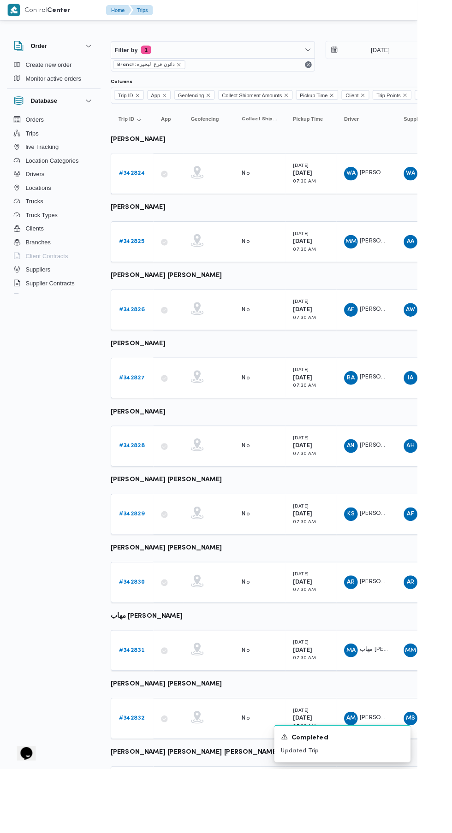
click at [142, 193] on link "# 342824" at bounding box center [143, 188] width 28 height 11
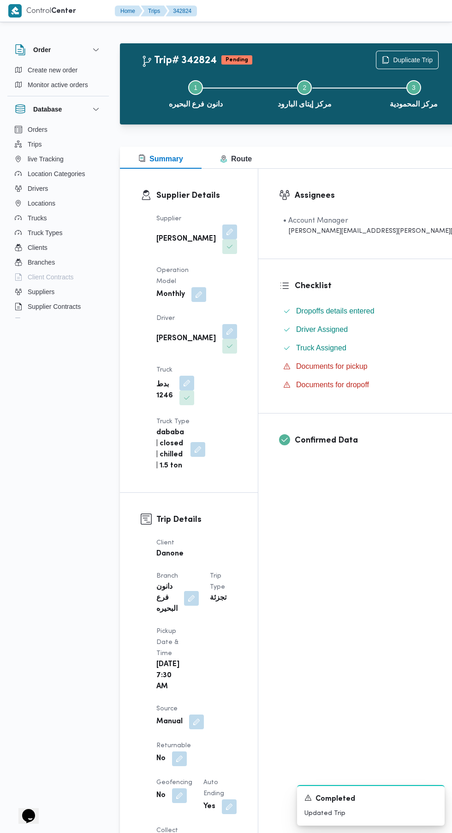
click at [197, 715] on button "button" at bounding box center [196, 722] width 15 height 15
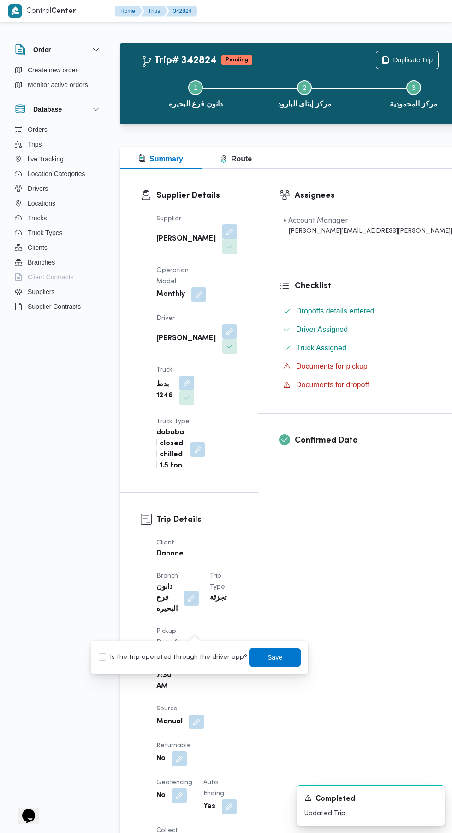
click at [184, 657] on label "Is the trip operated through the driver app?" at bounding box center [173, 657] width 149 height 11
checkbox input "true"
click at [285, 658] on span "Save" at bounding box center [275, 657] width 52 height 18
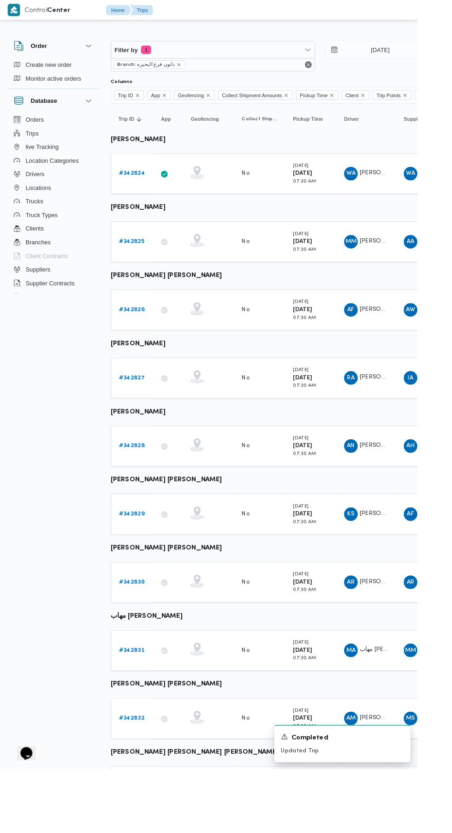
click at [140, 261] on b "# 342825" at bounding box center [143, 262] width 28 height 6
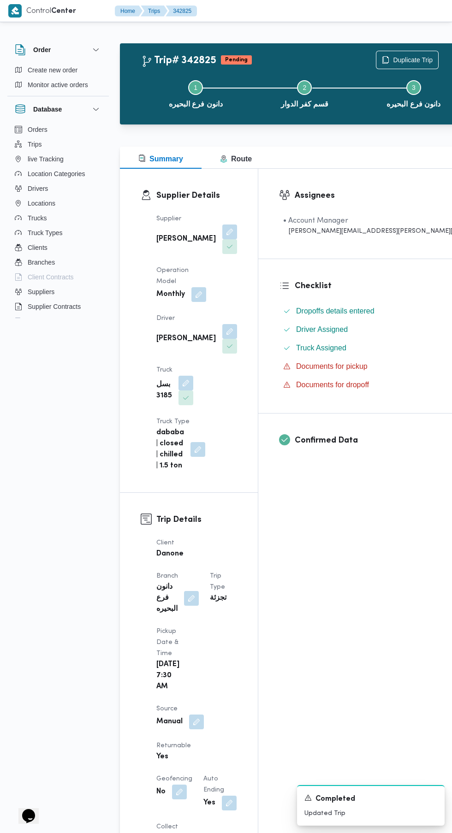
click at [199, 715] on button "button" at bounding box center [196, 722] width 15 height 15
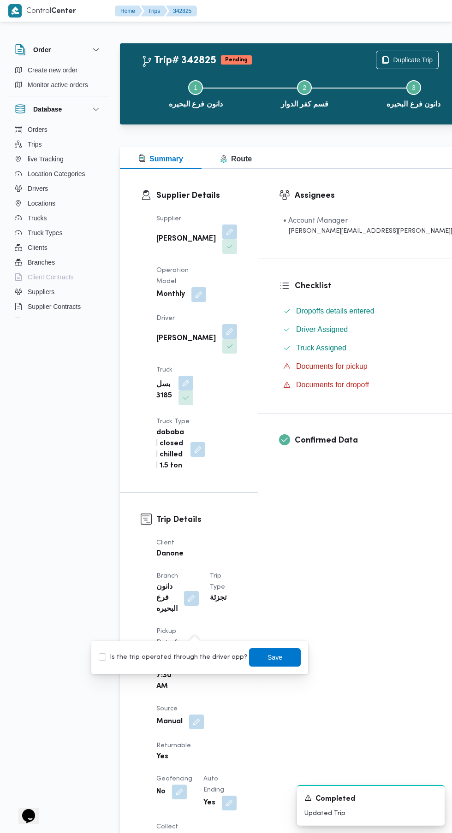
click at [193, 656] on label "Is the trip operated through the driver app?" at bounding box center [173, 657] width 149 height 11
checkbox input "true"
click at [267, 657] on span "Save" at bounding box center [274, 657] width 15 height 11
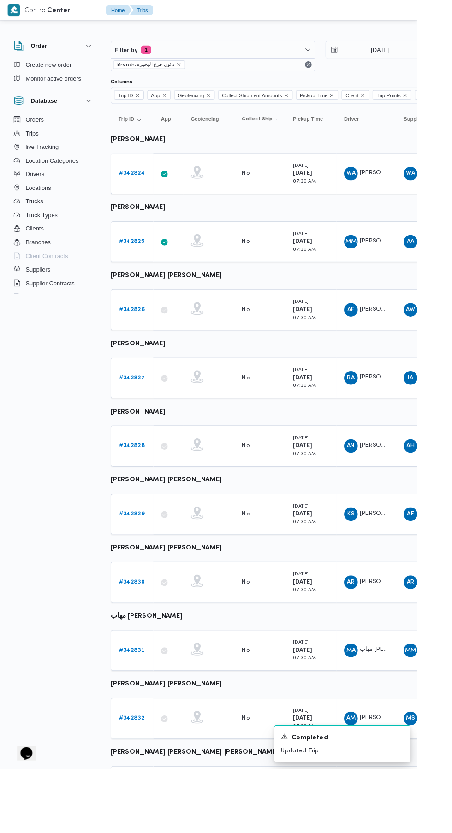
click at [144, 335] on b "# 342826" at bounding box center [143, 336] width 28 height 6
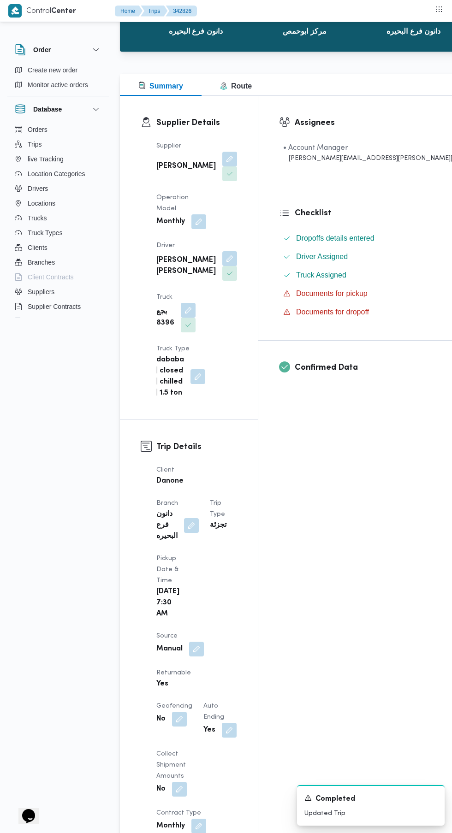
scroll to position [75, 0]
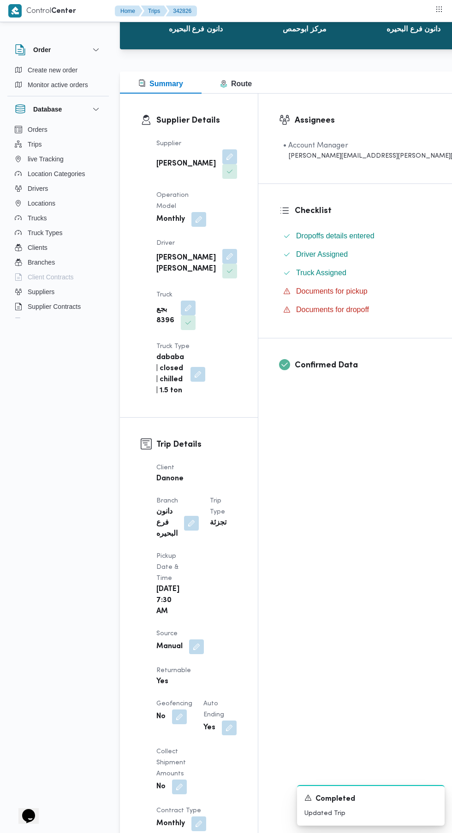
click at [195, 640] on button "button" at bounding box center [196, 647] width 15 height 15
click at [194, 598] on label "Is the trip operated through the driver app?" at bounding box center [173, 593] width 149 height 11
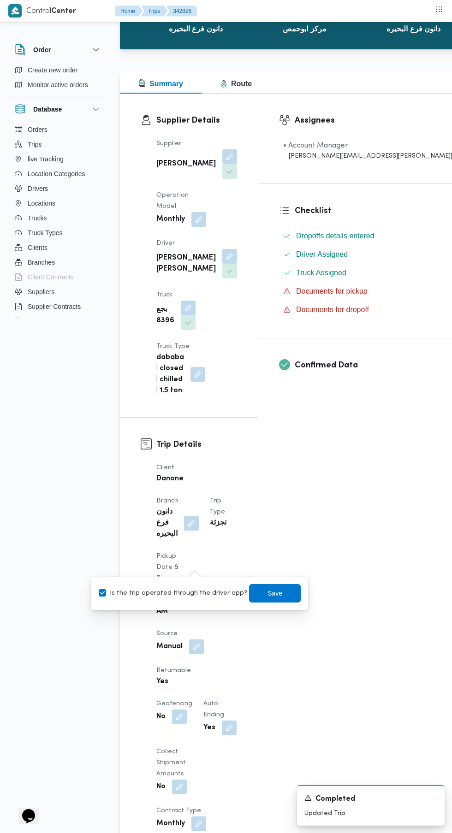
checkbox input "true"
click at [267, 593] on span "Save" at bounding box center [274, 593] width 15 height 11
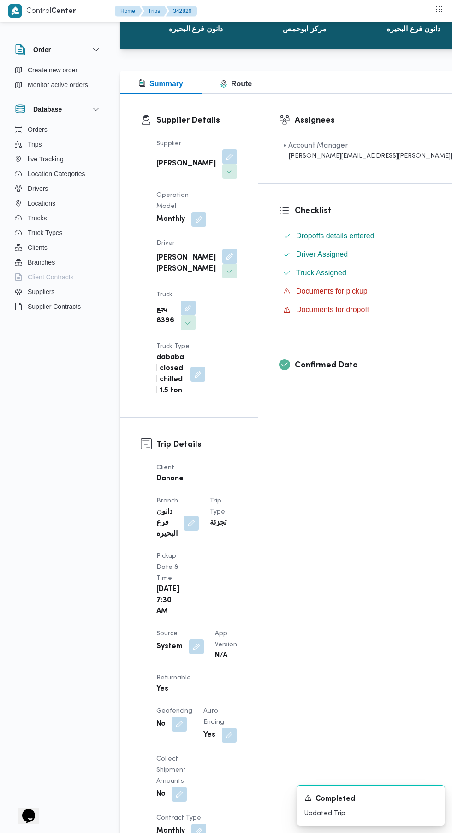
scroll to position [107, 0]
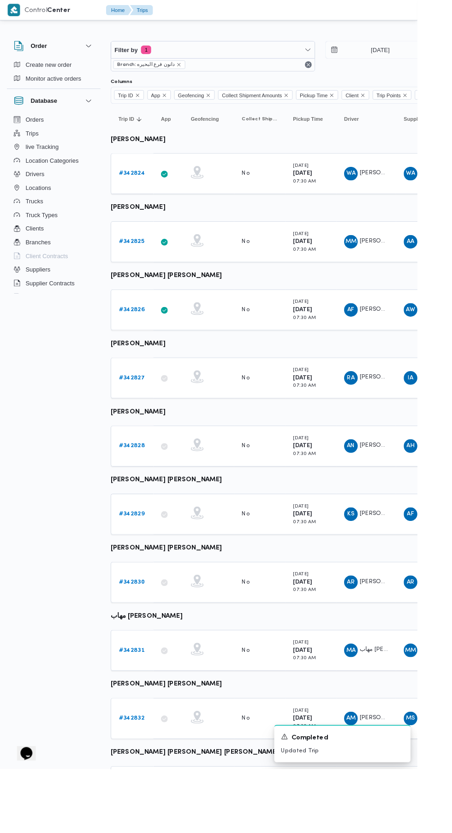
click at [142, 409] on b "# 342827" at bounding box center [143, 409] width 28 height 6
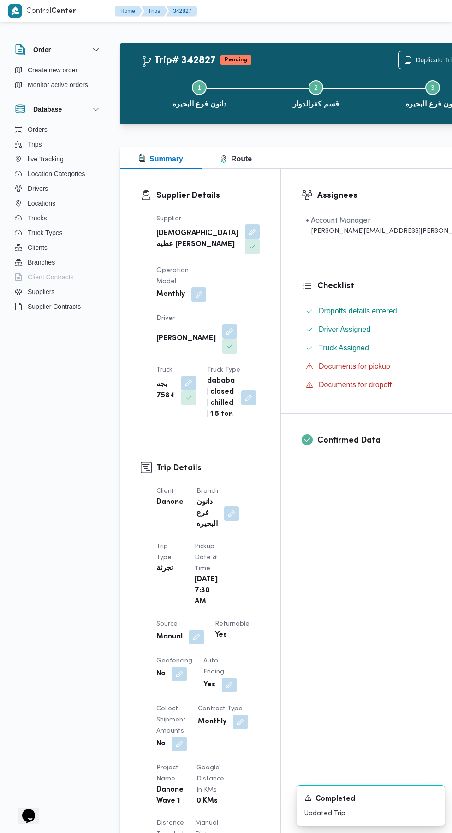
click at [196, 641] on button "button" at bounding box center [196, 637] width 15 height 15
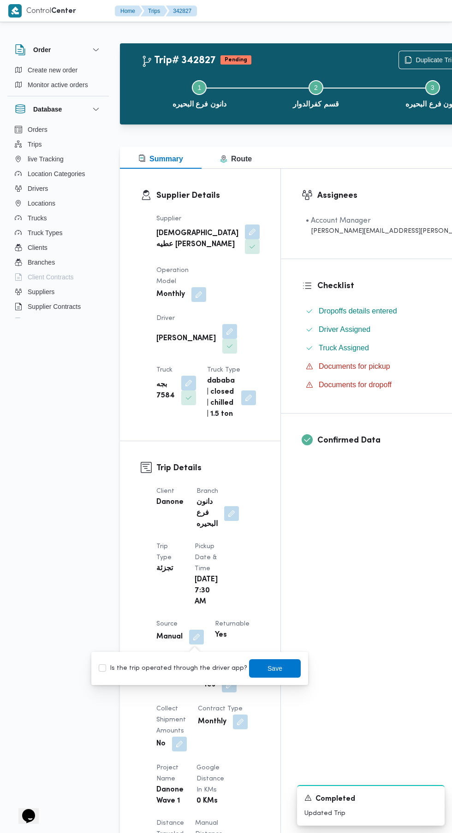
click at [193, 670] on label "Is the trip operated through the driver app?" at bounding box center [173, 668] width 149 height 11
checkbox input "true"
click at [267, 668] on span "Save" at bounding box center [274, 668] width 15 height 11
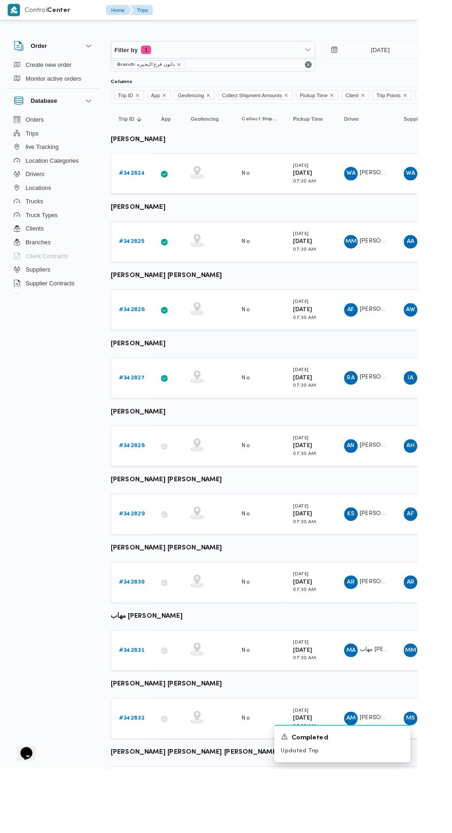
click at [146, 482] on b "# 342828" at bounding box center [143, 483] width 28 height 6
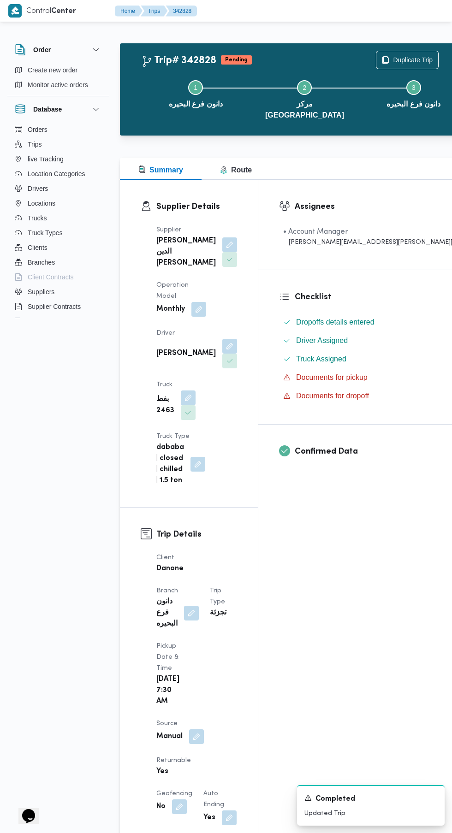
click at [179, 201] on h3 "Supplier Details" at bounding box center [196, 207] width 81 height 12
click at [196, 730] on button "button" at bounding box center [196, 737] width 15 height 15
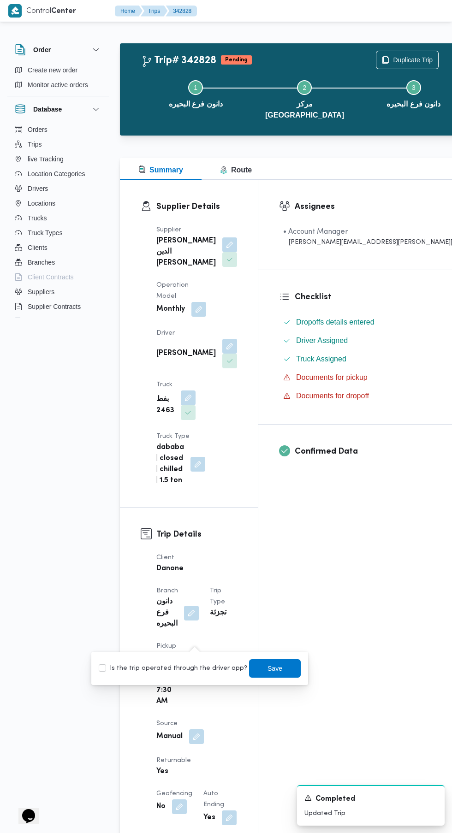
click at [199, 669] on label "Is the trip operated through the driver app?" at bounding box center [173, 668] width 149 height 11
checkbox input "true"
click at [269, 676] on span "Save" at bounding box center [275, 669] width 52 height 18
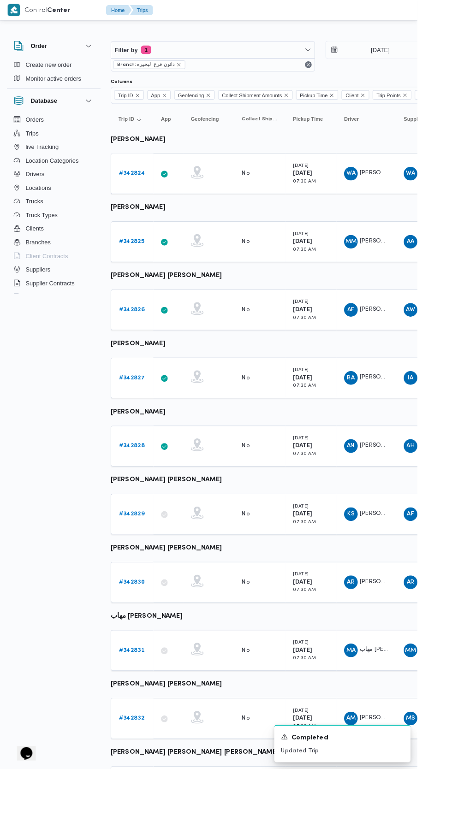
click at [142, 556] on b "# 342829" at bounding box center [143, 557] width 28 height 6
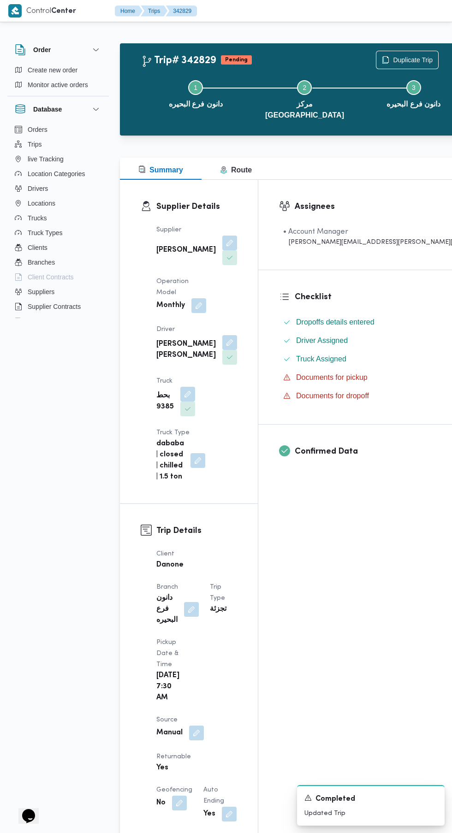
click at [179, 796] on button "button" at bounding box center [179, 803] width 15 height 15
click at [156, 717] on label "Geofencing" at bounding box center [151, 716] width 47 height 11
checkbox input "true"
click at [191, 726] on button "button" at bounding box center [196, 733] width 15 height 15
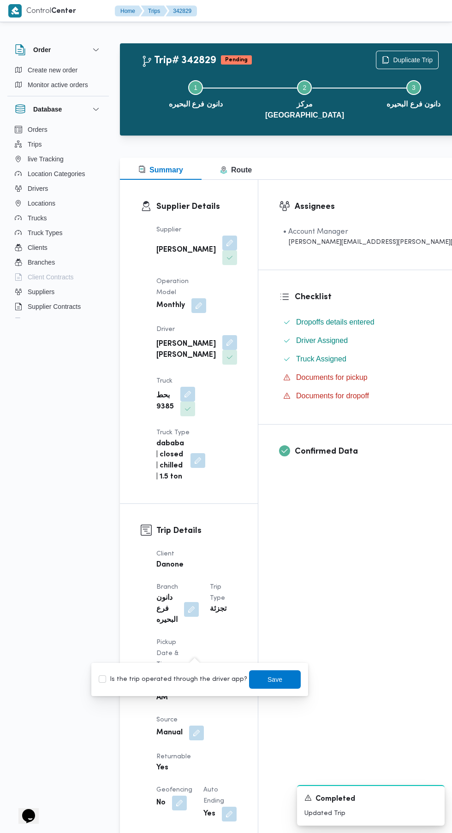
click at [198, 680] on label "Is the trip operated through the driver app?" at bounding box center [173, 679] width 149 height 11
checkbox input "true"
click at [267, 680] on span "Save" at bounding box center [274, 679] width 15 height 11
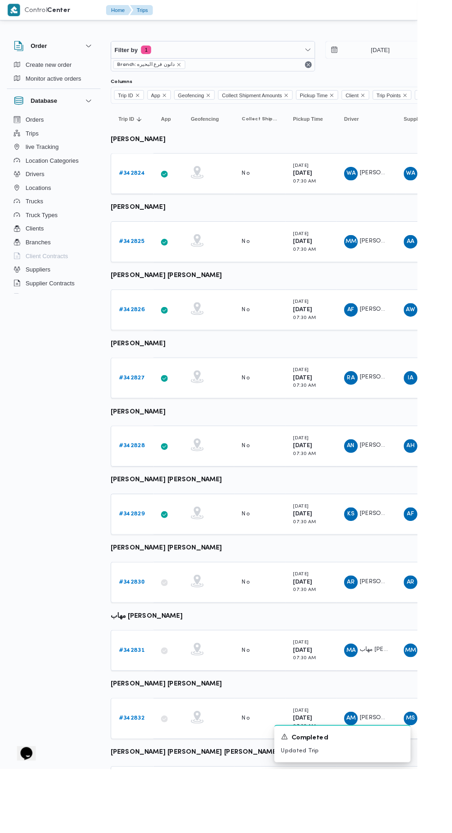
click at [149, 630] on b "# 342830" at bounding box center [143, 631] width 28 height 6
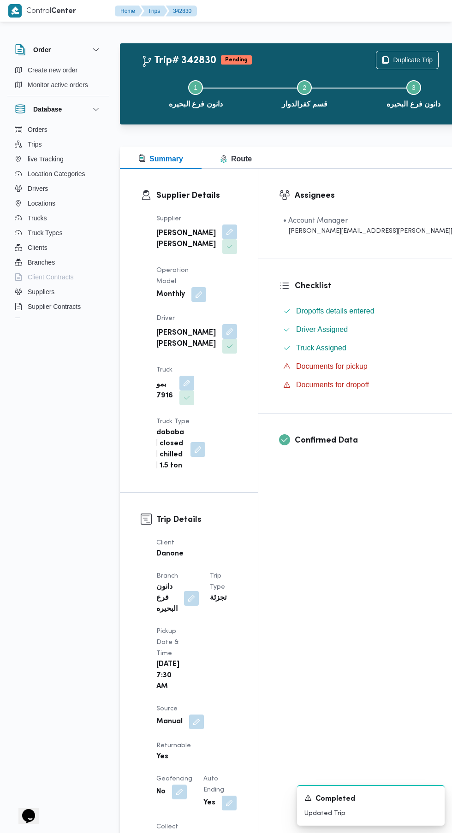
click at [196, 715] on button "button" at bounding box center [196, 722] width 15 height 15
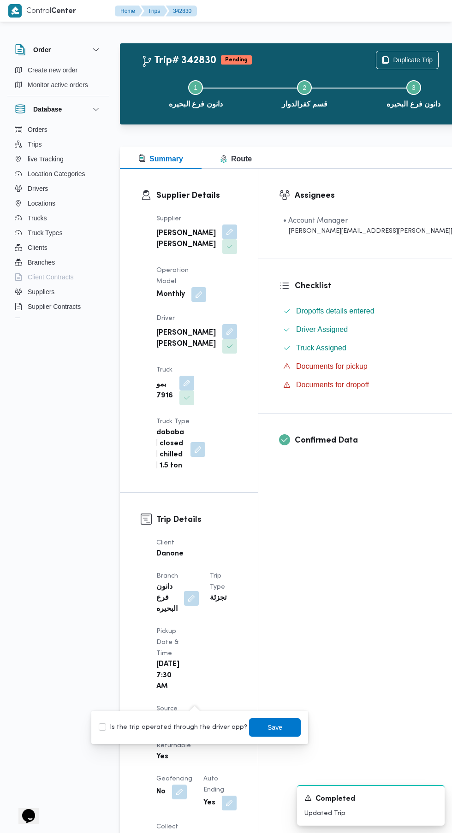
click at [205, 728] on label "Is the trip operated through the driver app?" at bounding box center [173, 727] width 149 height 11
checkbox input "true"
click at [267, 727] on span "Save" at bounding box center [274, 727] width 15 height 11
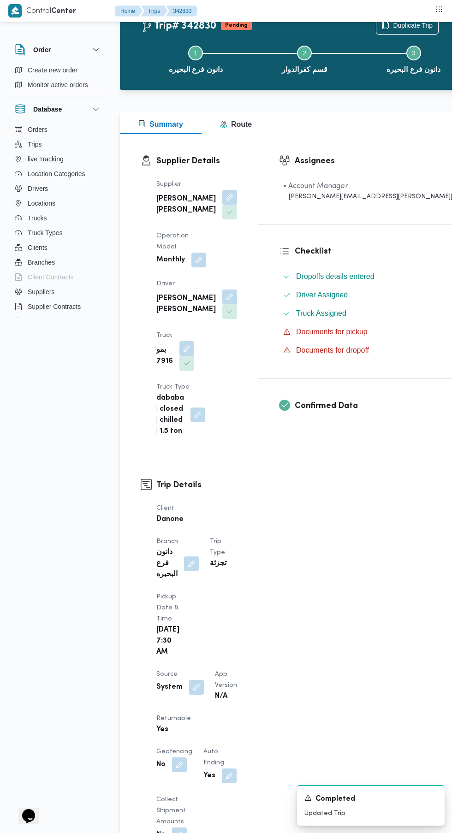
scroll to position [66, 0]
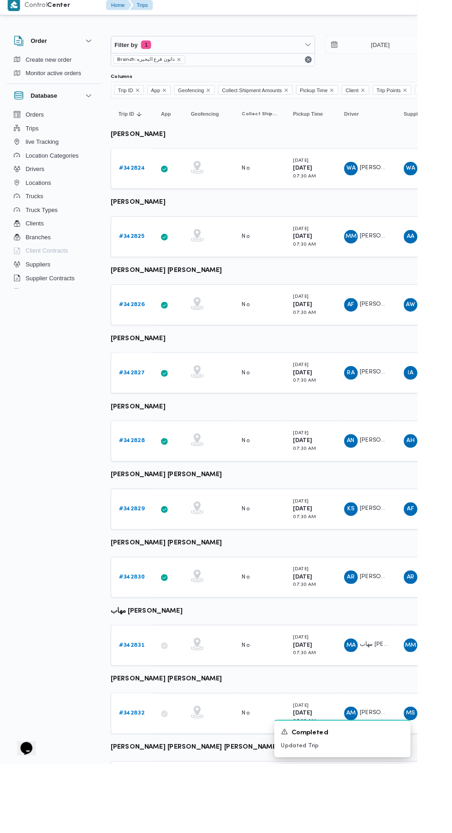
click at [139, 706] on b "# 342831" at bounding box center [143, 704] width 28 height 6
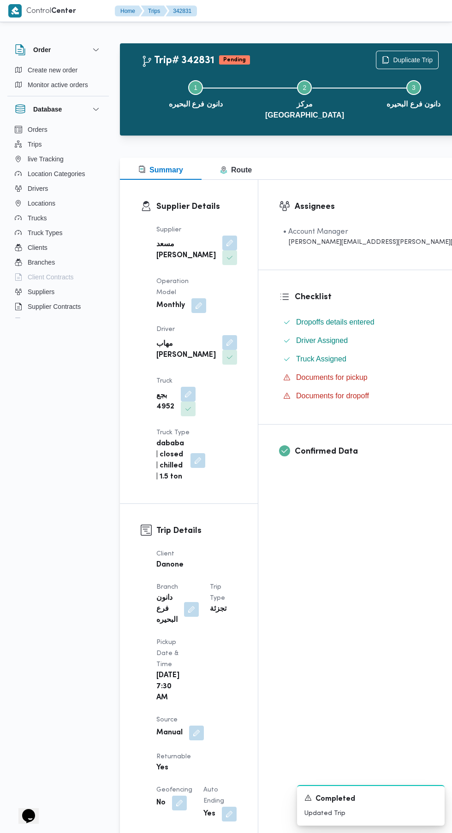
click at [196, 726] on button "button" at bounding box center [196, 733] width 15 height 15
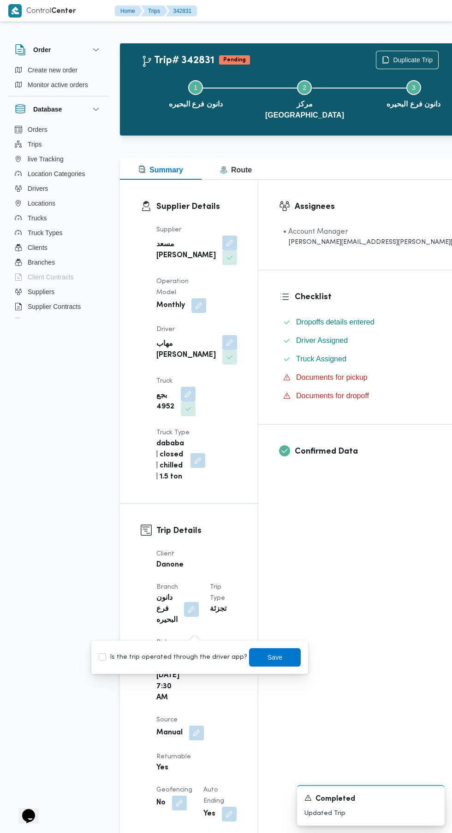
click at [190, 662] on label "Is the trip operated through the driver app?" at bounding box center [173, 657] width 149 height 11
checkbox input "true"
click at [287, 666] on span "Save" at bounding box center [275, 657] width 52 height 18
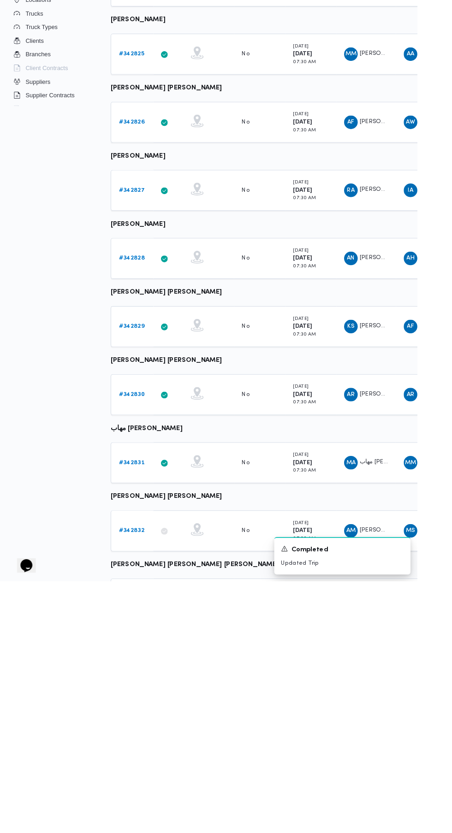
click at [142, 777] on b "# 342832" at bounding box center [143, 778] width 28 height 6
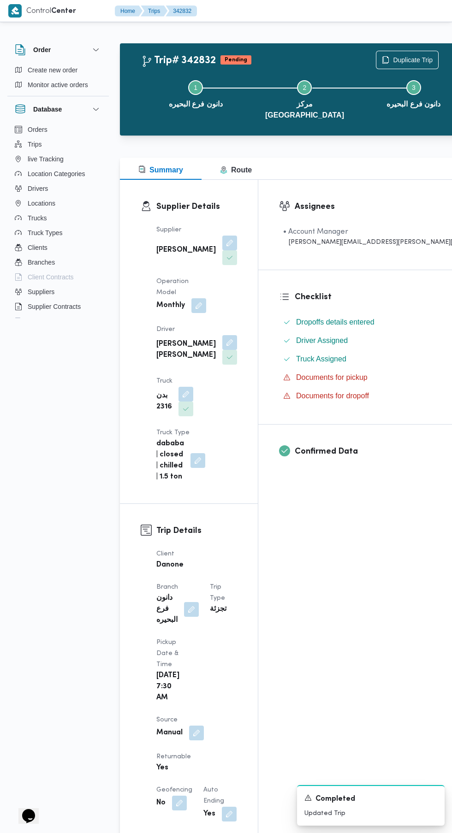
click at [196, 726] on button "button" at bounding box center [196, 733] width 15 height 15
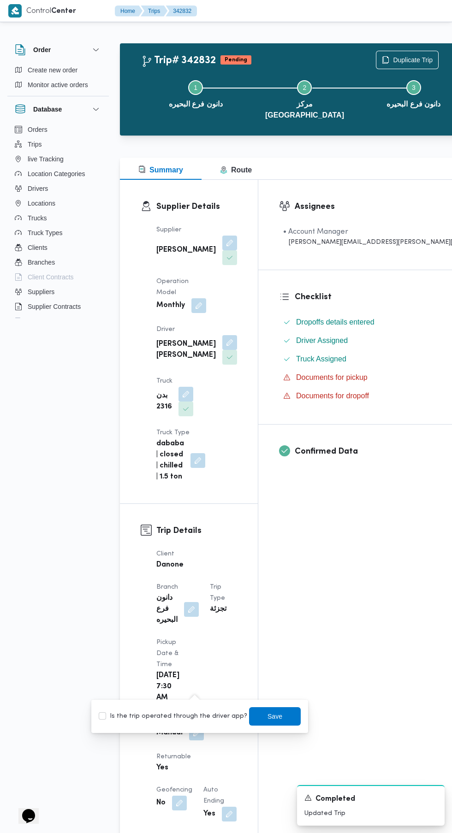
click at [198, 717] on label "Is the trip operated through the driver app?" at bounding box center [173, 716] width 149 height 11
checkbox input "true"
click at [287, 717] on span "Save" at bounding box center [275, 716] width 52 height 18
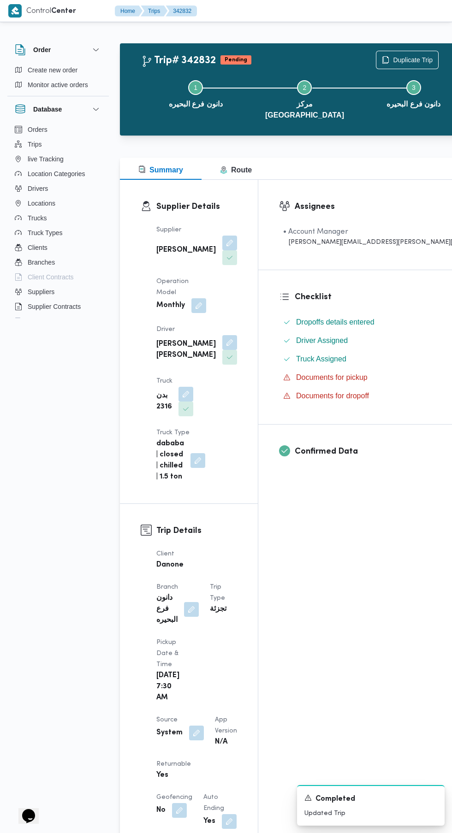
click at [200, 726] on button "button" at bounding box center [196, 733] width 15 height 15
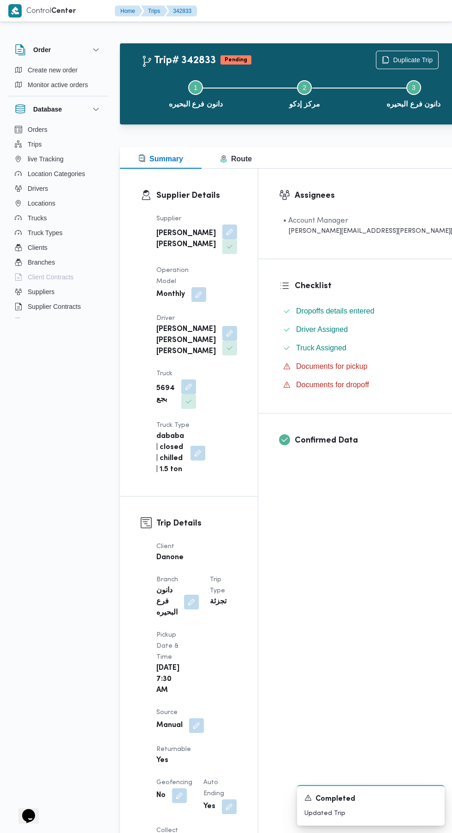
scroll to position [32, 0]
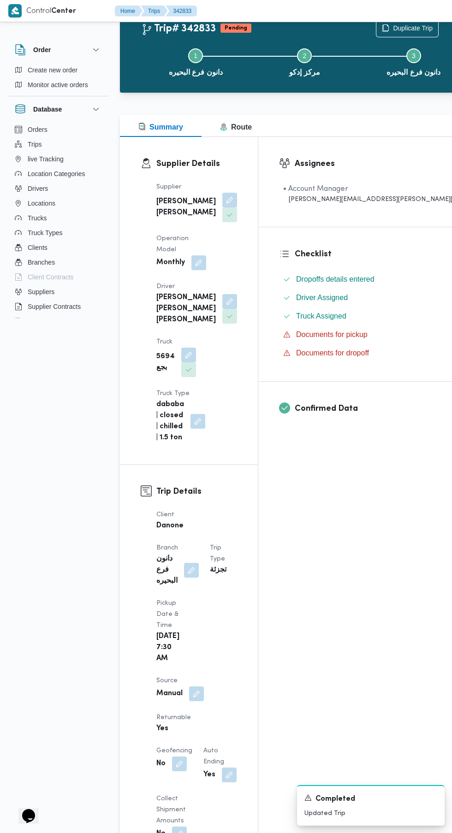
click at [203, 687] on button "button" at bounding box center [196, 694] width 15 height 15
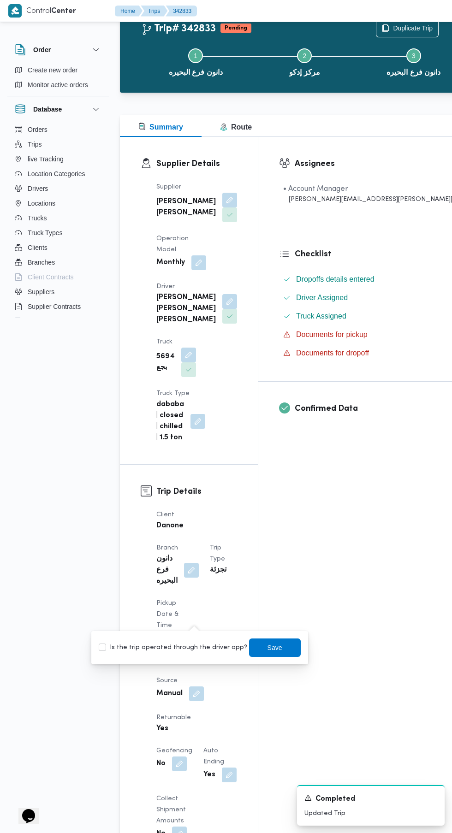
click at [201, 648] on label "Is the trip operated through the driver app?" at bounding box center [173, 647] width 149 height 11
checkbox input "true"
click at [267, 648] on span "Save" at bounding box center [274, 647] width 15 height 11
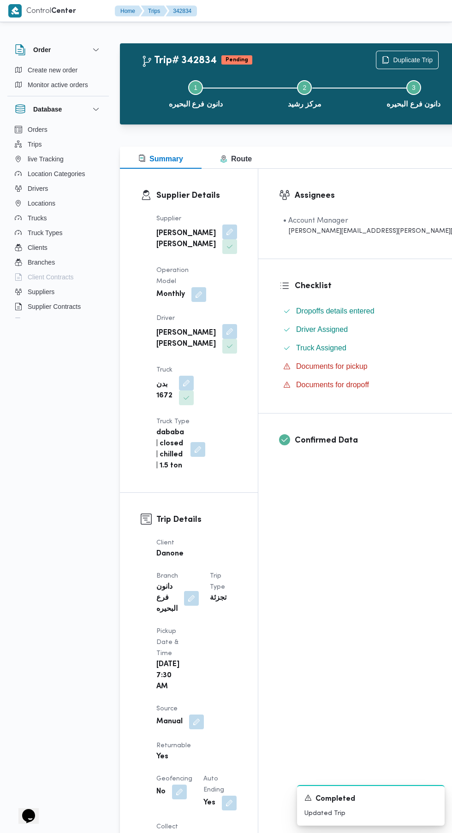
click at [196, 715] on button "button" at bounding box center [196, 722] width 15 height 15
click at [202, 684] on label "Is the trip operated through the driver app?" at bounding box center [173, 679] width 149 height 11
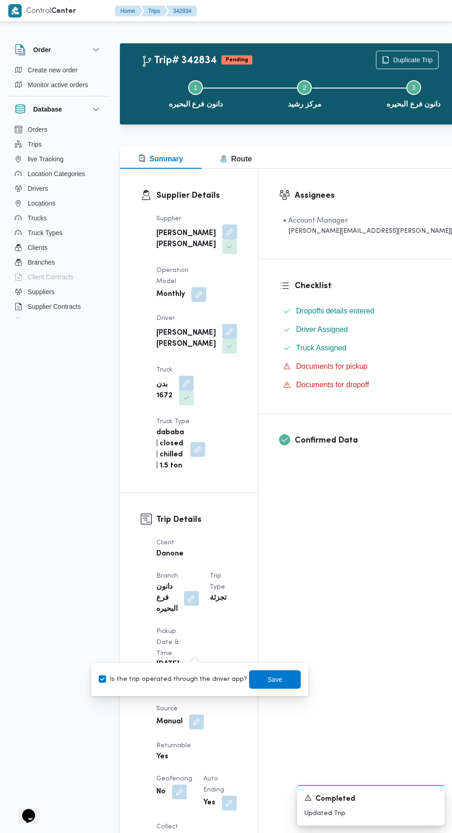
checkbox input "true"
click at [278, 680] on span "Save" at bounding box center [275, 680] width 52 height 18
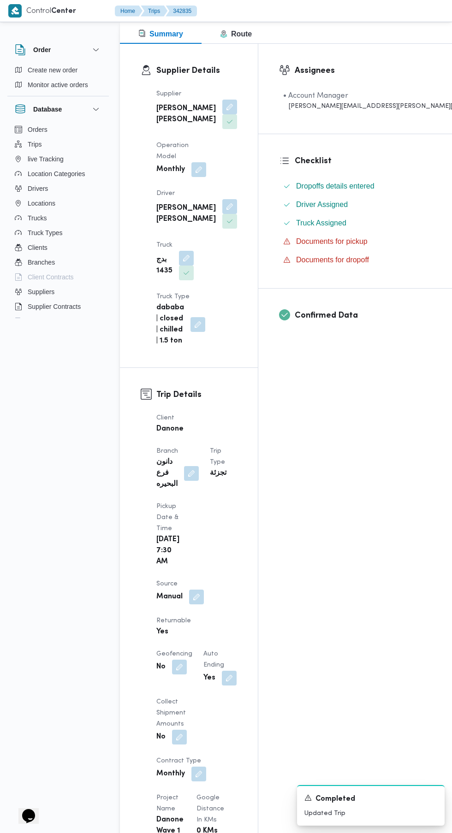
scroll to position [126, 0]
click at [197, 589] on button "button" at bounding box center [196, 596] width 15 height 15
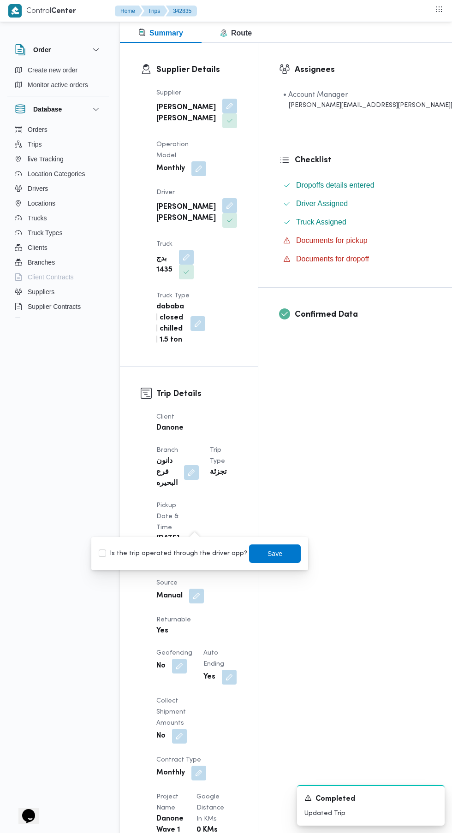
click at [179, 563] on div "Is the trip operated through the driver app? Save" at bounding box center [200, 554] width 204 height 20
click at [204, 558] on label "Is the trip operated through the driver app?" at bounding box center [173, 553] width 149 height 11
checkbox input "true"
click at [288, 558] on span "Save" at bounding box center [275, 554] width 52 height 18
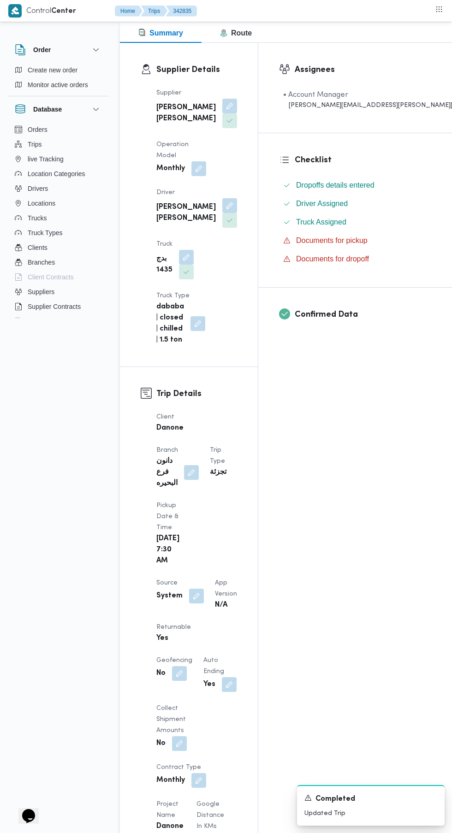
scroll to position [161, 0]
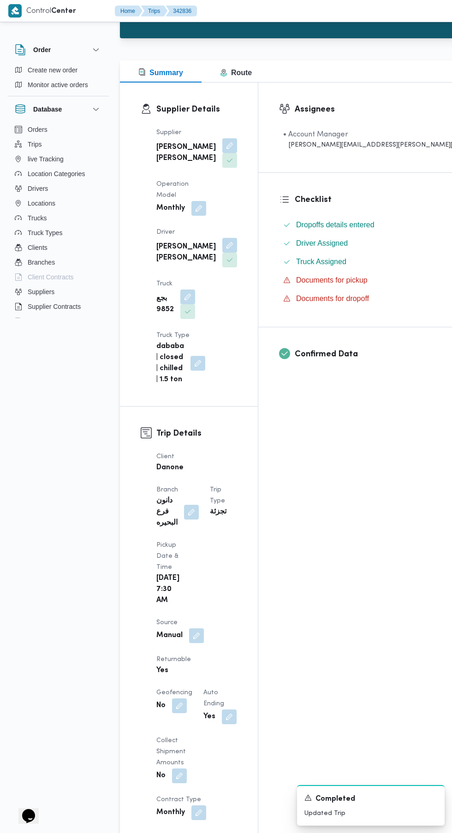
scroll to position [98, 0]
click at [196, 628] on button "button" at bounding box center [196, 635] width 15 height 15
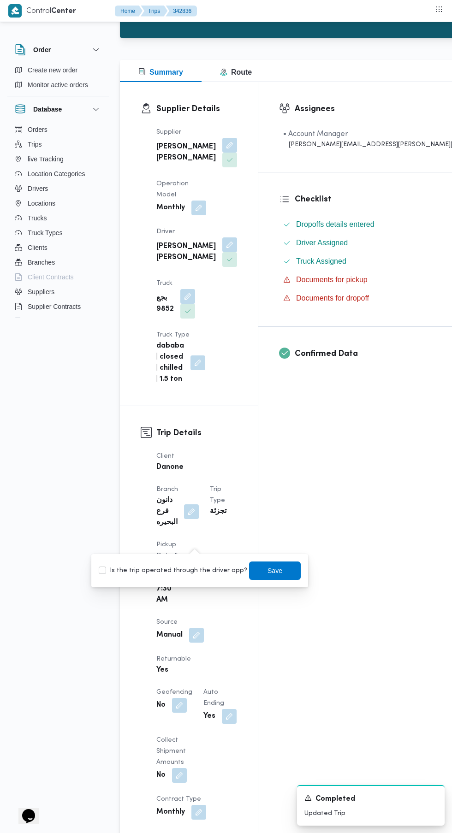
click at [203, 571] on label "Is the trip operated through the driver app?" at bounding box center [173, 570] width 149 height 11
checkbox input "true"
click at [283, 574] on span "Save" at bounding box center [275, 571] width 52 height 18
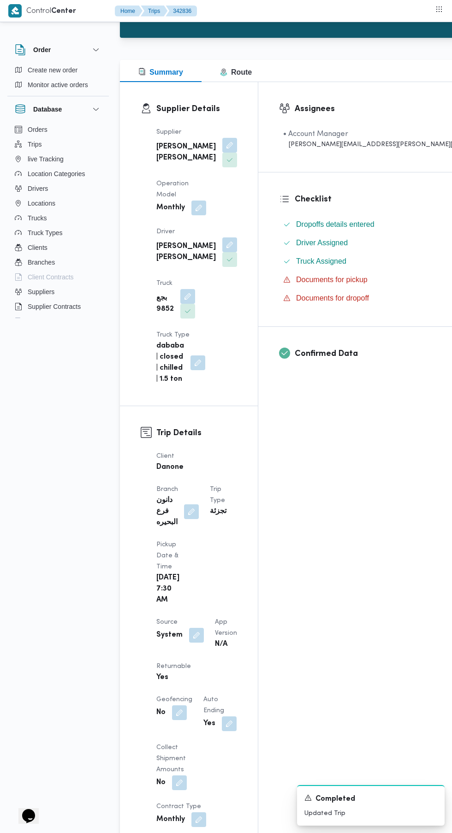
scroll to position [165, 0]
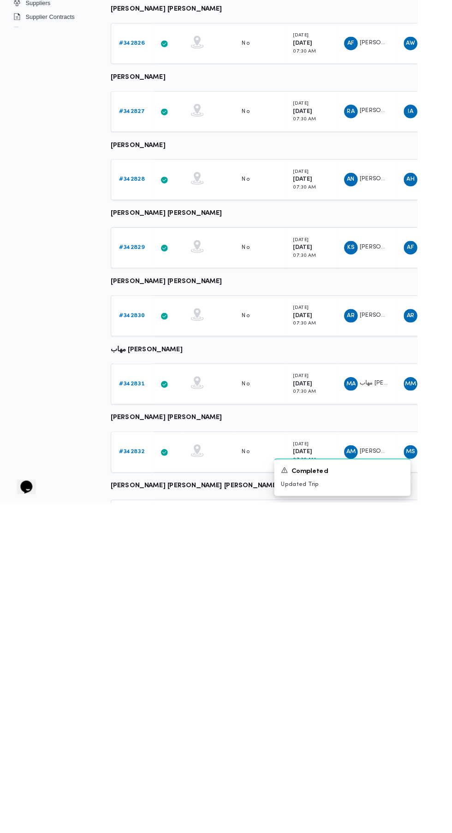
click at [266, 777] on div "No" at bounding box center [266, 778] width 9 height 8
click at [280, 725] on td "Collect Shipment Amounts No" at bounding box center [281, 705] width 55 height 44
click at [283, 630] on div "No" at bounding box center [281, 631] width 46 height 16
